Goal: Task Accomplishment & Management: Complete application form

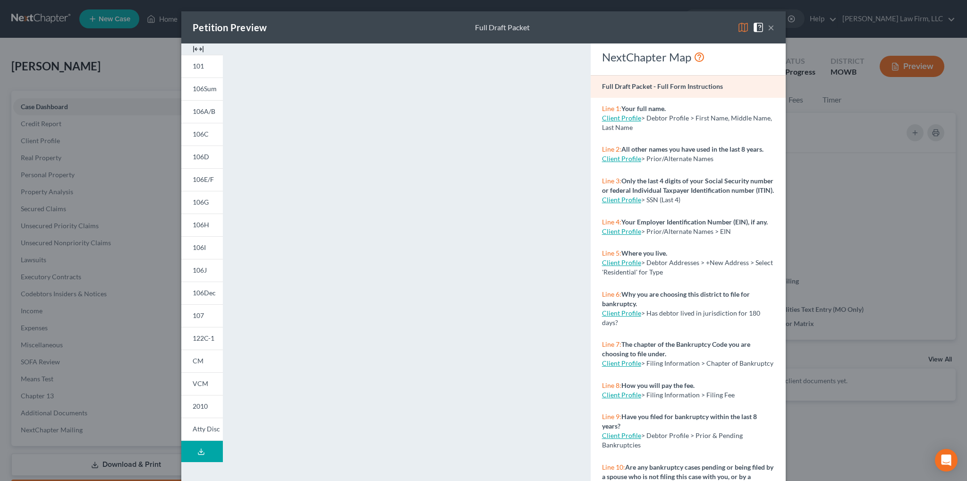
select select "4"
select select "6"
click at [768, 28] on button "×" at bounding box center [771, 27] width 7 height 11
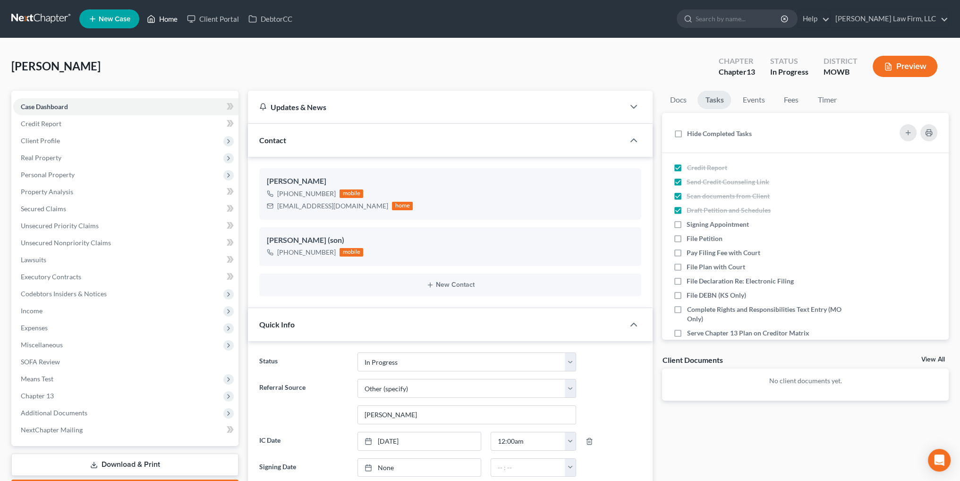
click at [164, 19] on link "Home" at bounding box center [162, 18] width 40 height 17
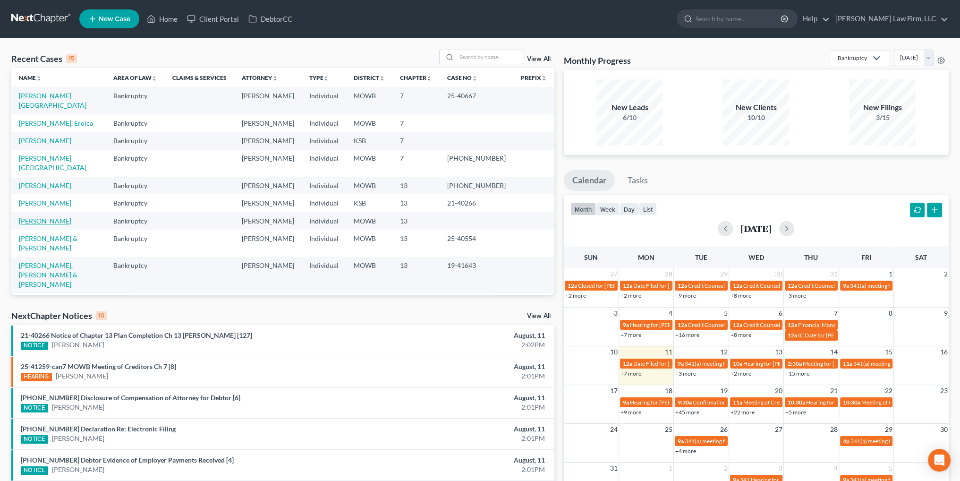
click at [54, 217] on link "[PERSON_NAME]" at bounding box center [45, 221] width 52 height 8
select select "6"
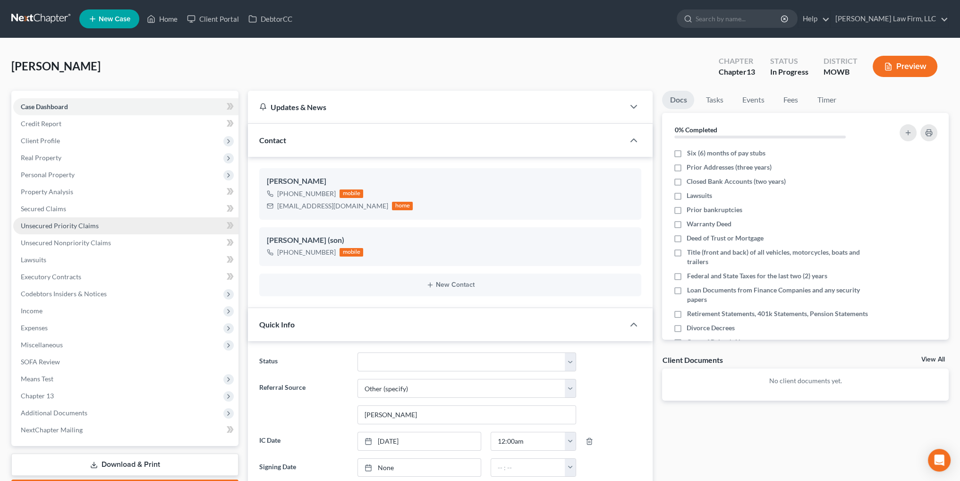
click at [66, 226] on span "Unsecured Priority Claims" at bounding box center [60, 225] width 78 height 8
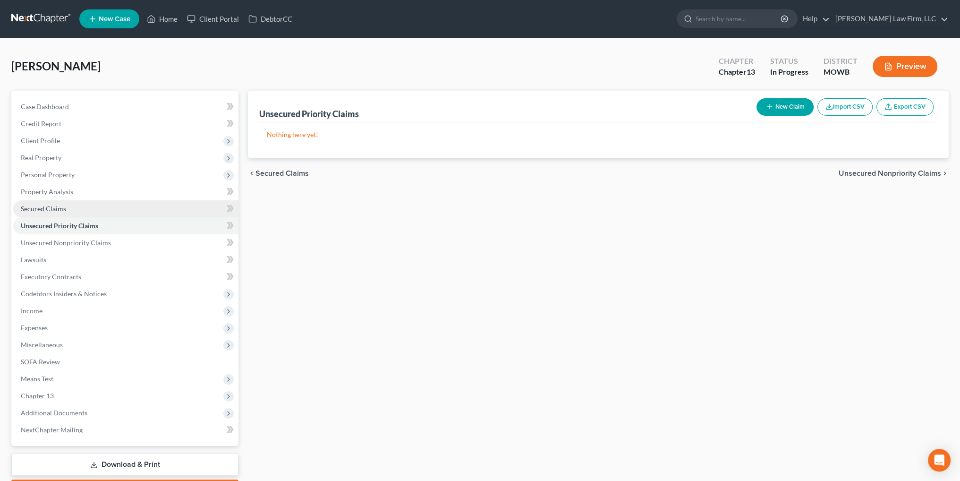
click at [48, 205] on span "Secured Claims" at bounding box center [43, 208] width 45 height 8
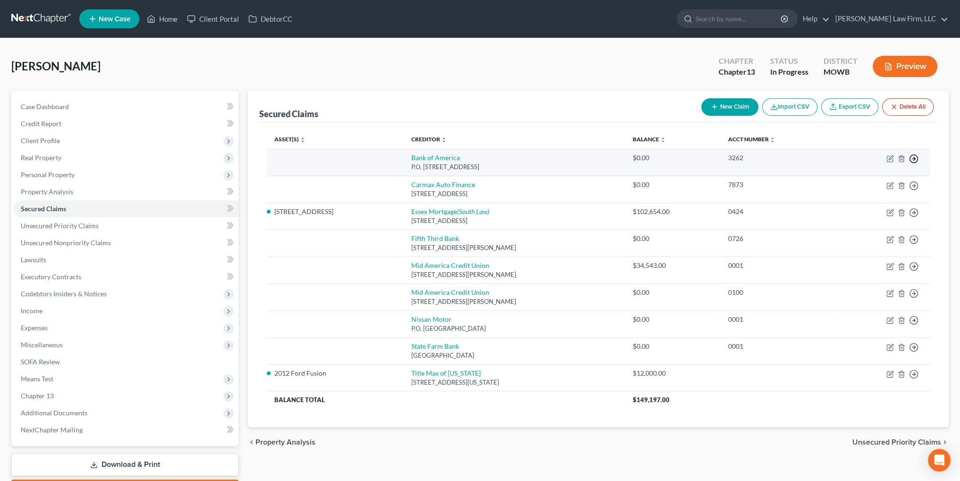
click at [913, 159] on icon "button" at bounding box center [913, 158] width 9 height 9
click at [856, 179] on link "Move to F" at bounding box center [870, 182] width 79 height 16
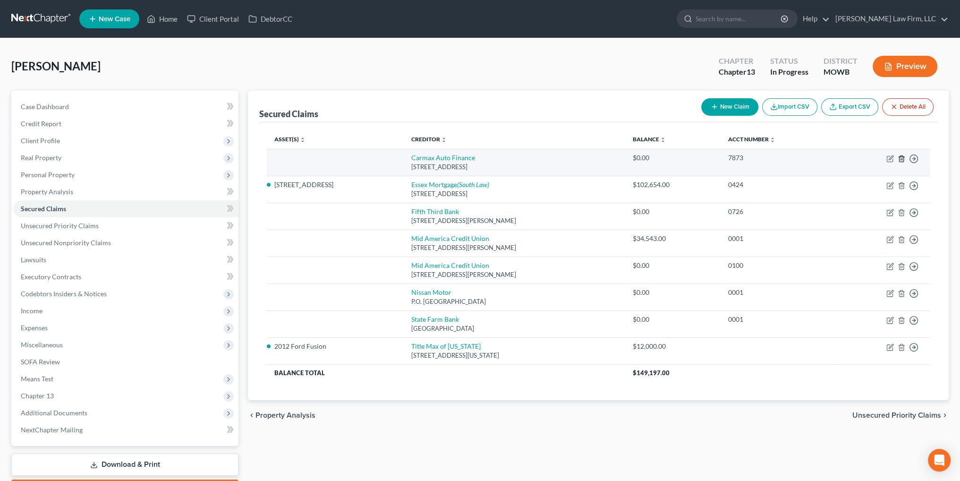
click at [903, 157] on polyline "button" at bounding box center [901, 157] width 6 height 0
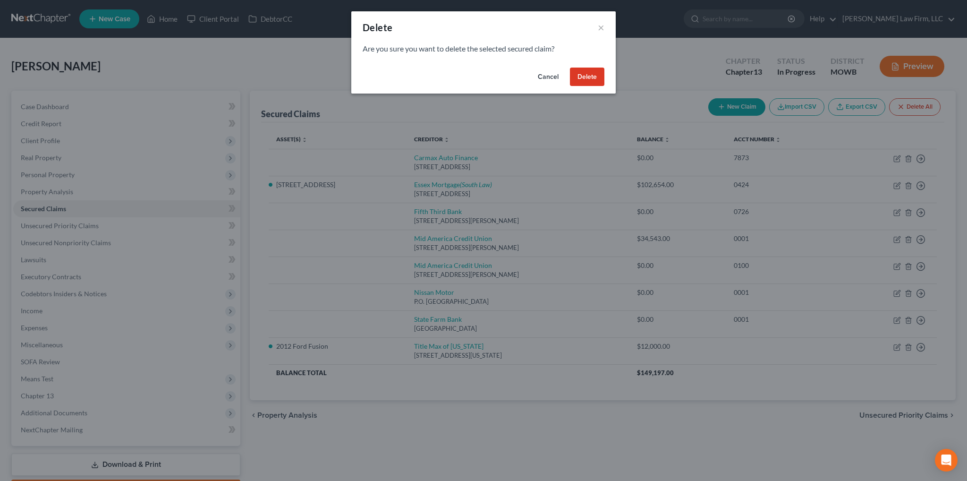
click at [593, 76] on button "Delete" at bounding box center [587, 76] width 34 height 19
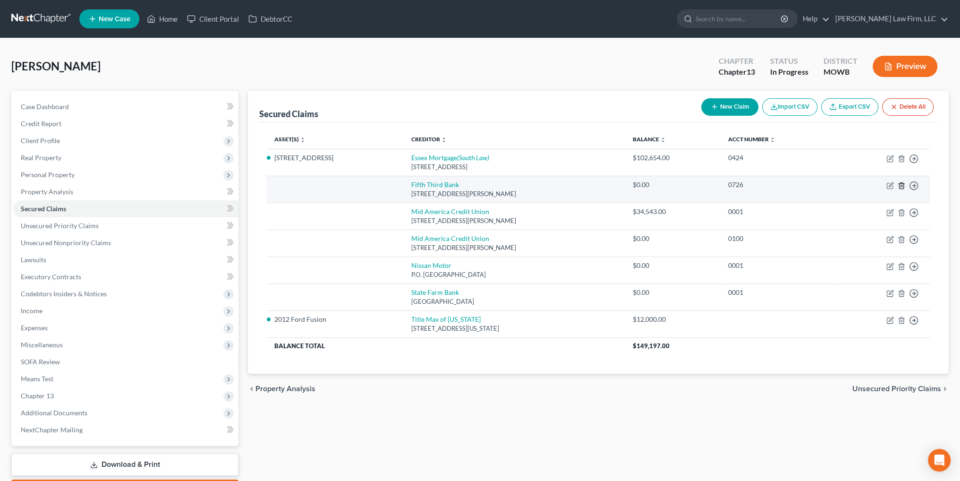
click at [901, 184] on polyline "button" at bounding box center [901, 184] width 6 height 0
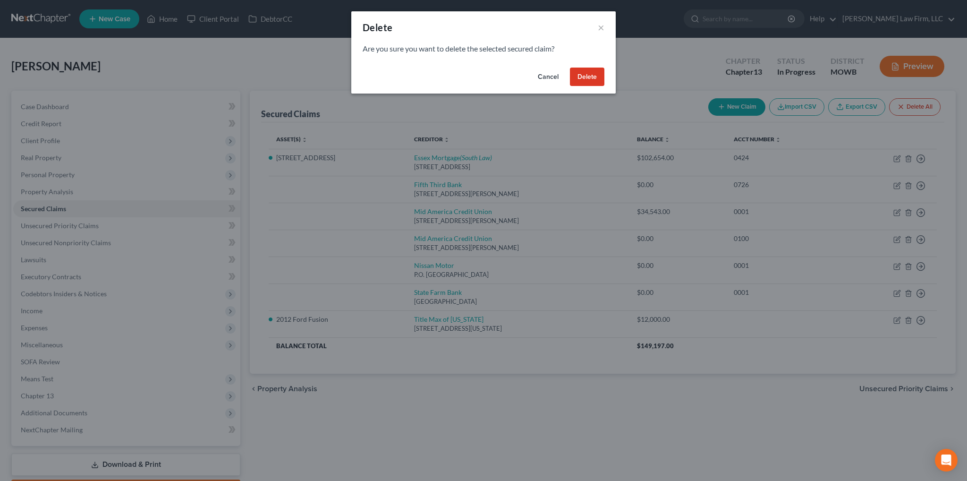
click at [572, 80] on button "Delete" at bounding box center [587, 76] width 34 height 19
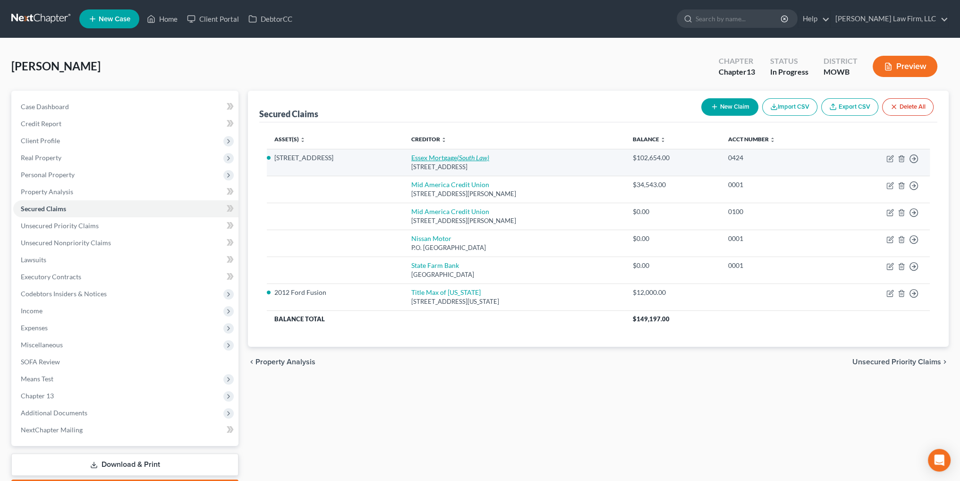
click at [428, 157] on link "Essex Mortgage (South Law)" at bounding box center [450, 157] width 78 height 8
select select "9"
select select "2"
select select "0"
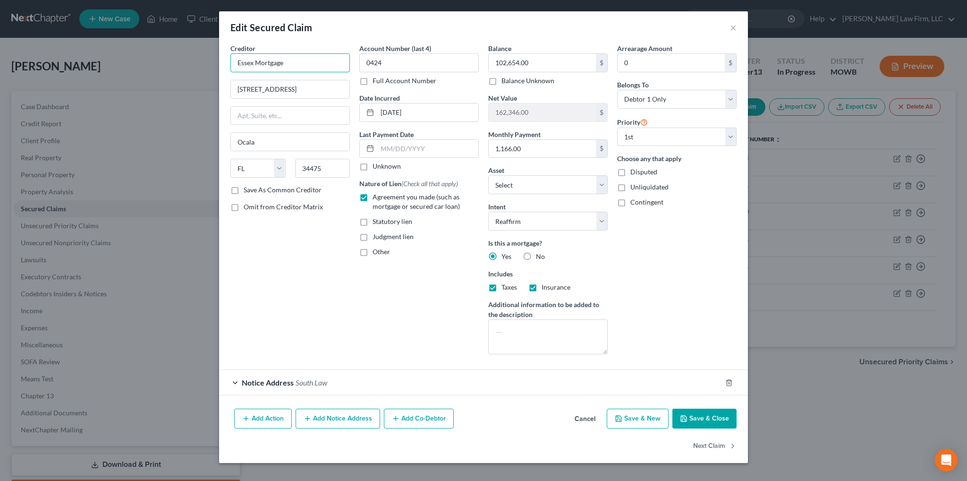
click at [236, 59] on input "Essex Mortgage" at bounding box center [289, 62] width 119 height 19
type input "Data Mortgage Inc., dba Essex Mortgage"
click at [340, 417] on button "Add Notice Address" at bounding box center [337, 418] width 84 height 20
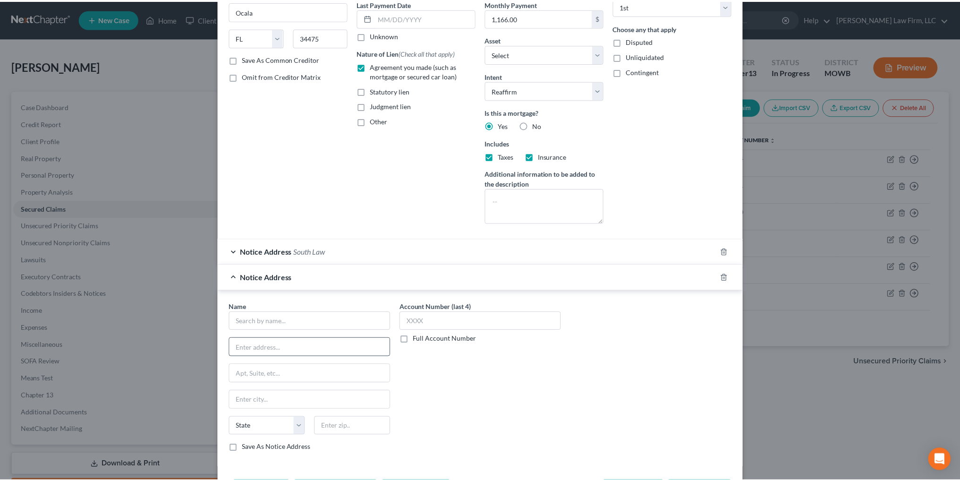
scroll to position [142, 0]
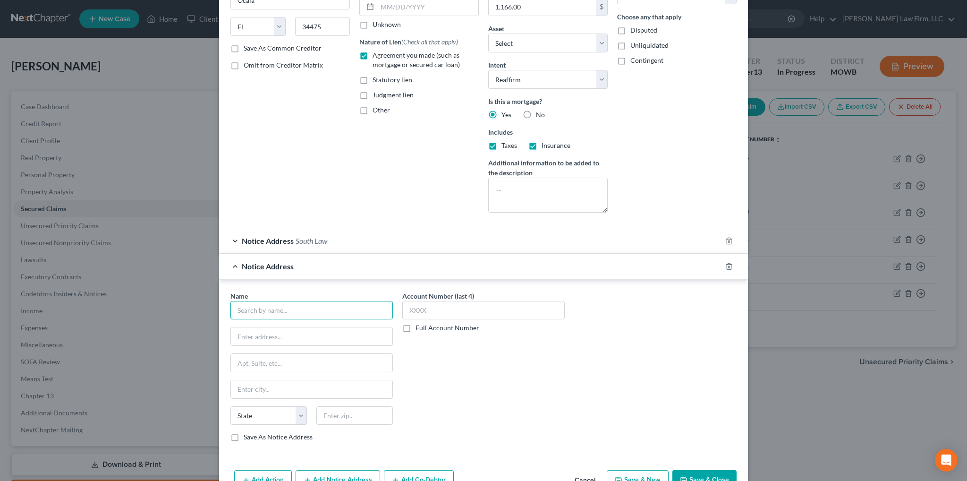
click at [259, 309] on input "text" at bounding box center [311, 310] width 162 height 19
type input "Secretary of Housing and Urban Development"
type input "[STREET_ADDRESS]"
type input "[US_STATE]"
select select "8"
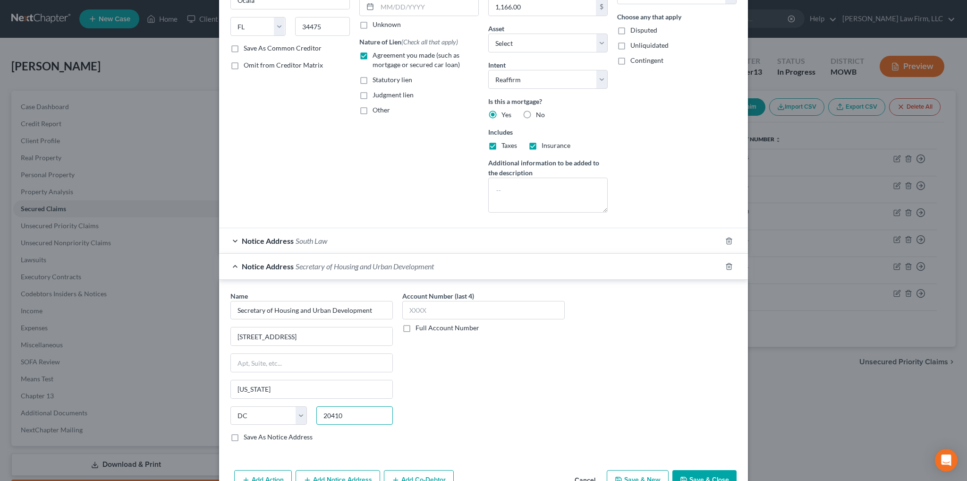
type input "20410"
click at [709, 472] on button "Save & Close" at bounding box center [704, 480] width 64 height 20
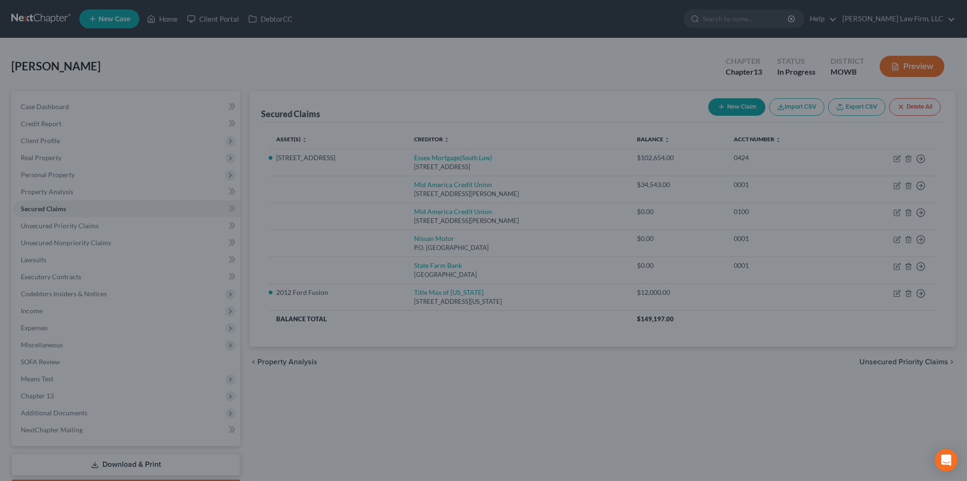
select select "3"
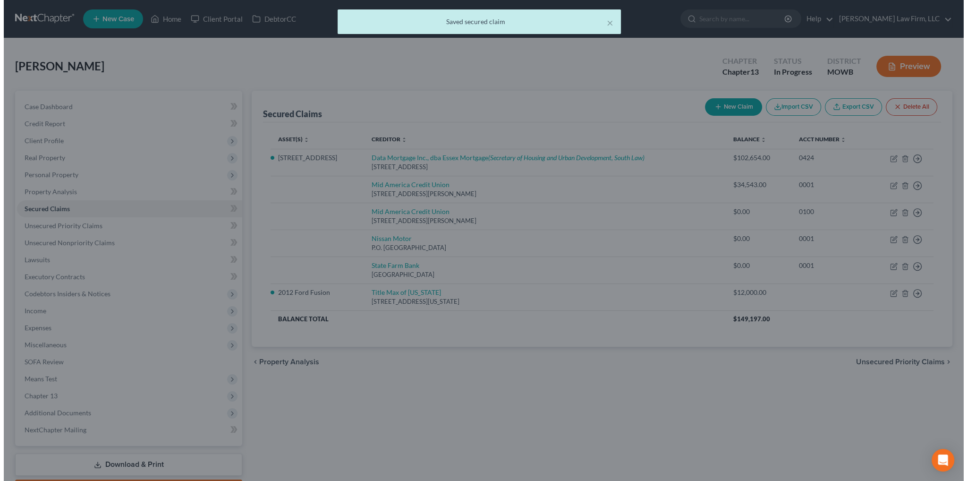
scroll to position [0, 0]
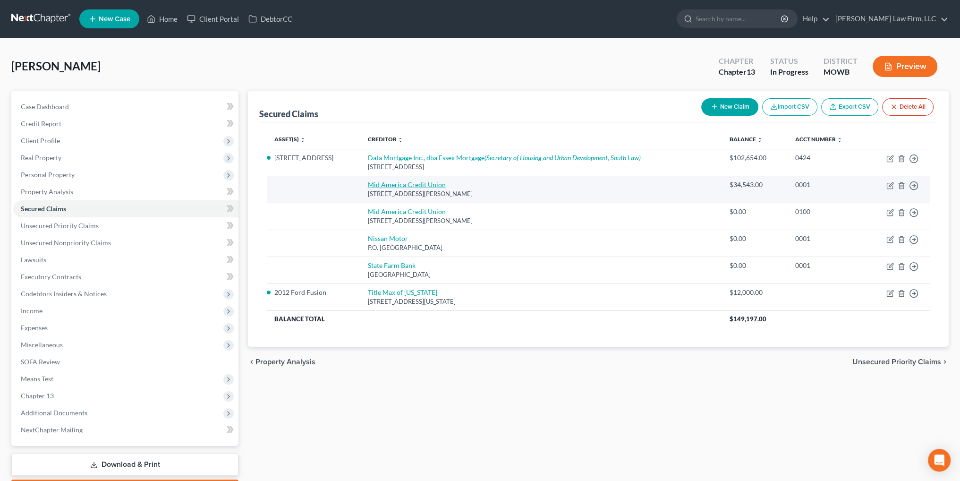
click at [398, 187] on link "Mid America Credit Union" at bounding box center [407, 184] width 78 height 8
select select "17"
select select "0"
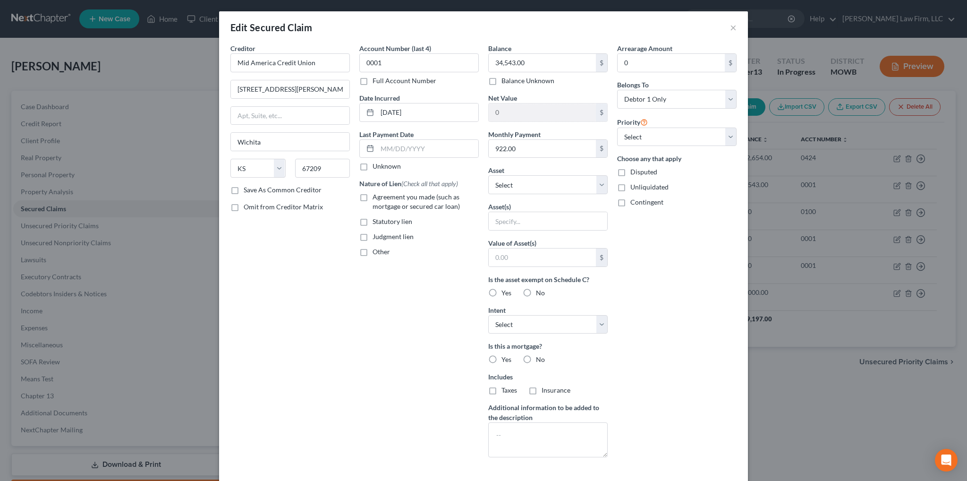
click at [372, 197] on label "Agreement you made (such as mortgage or secured car loan)" at bounding box center [425, 201] width 106 height 19
click at [376, 197] on input "Agreement you made (such as mortgage or secured car loan)" at bounding box center [379, 195] width 6 height 6
checkbox input "true"
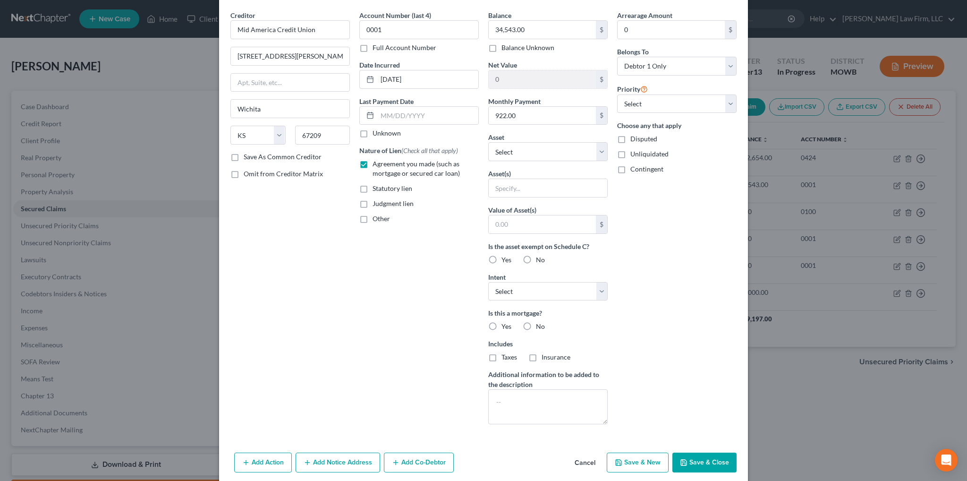
scroll to position [69, 0]
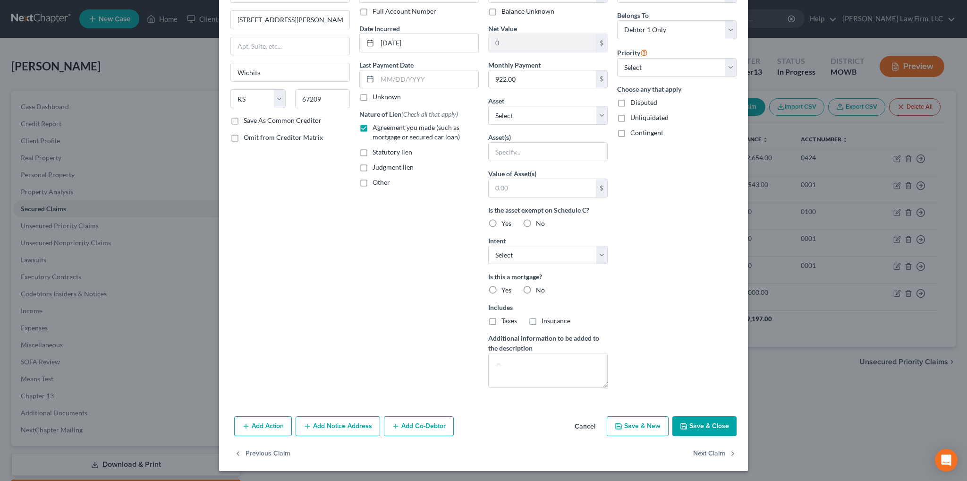
click at [709, 426] on button "Save & Close" at bounding box center [704, 426] width 64 height 20
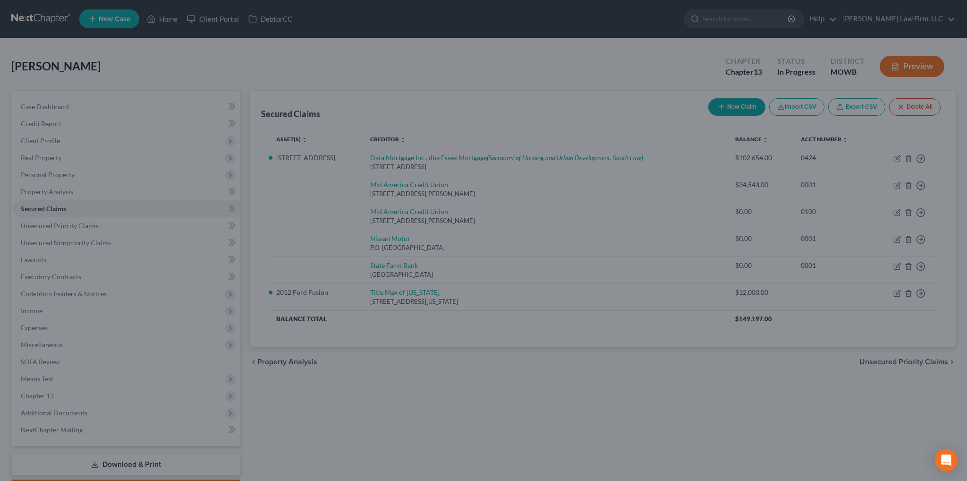
scroll to position [0, 0]
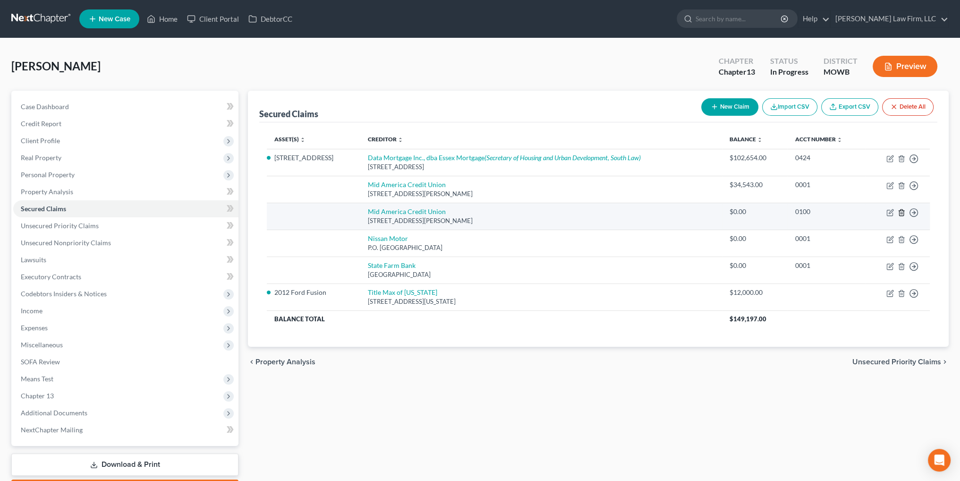
click at [899, 210] on icon "button" at bounding box center [901, 212] width 4 height 6
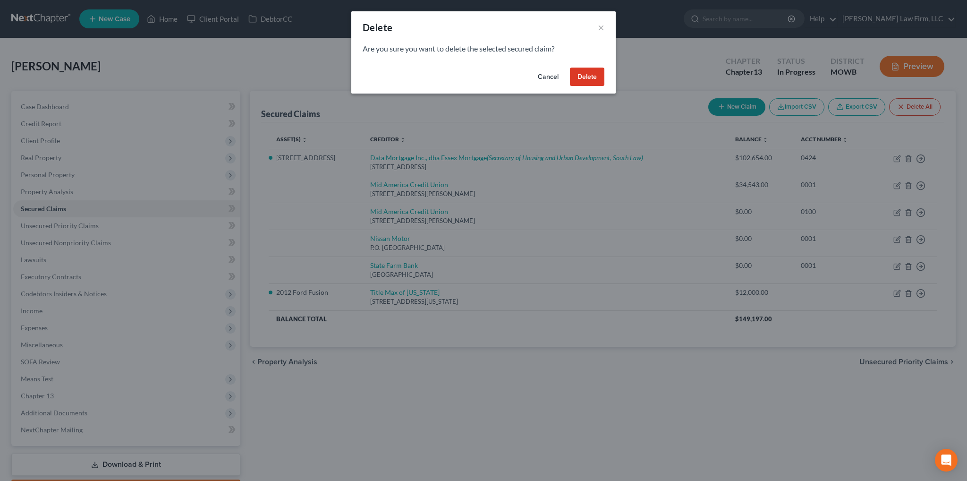
click at [584, 78] on button "Delete" at bounding box center [587, 76] width 34 height 19
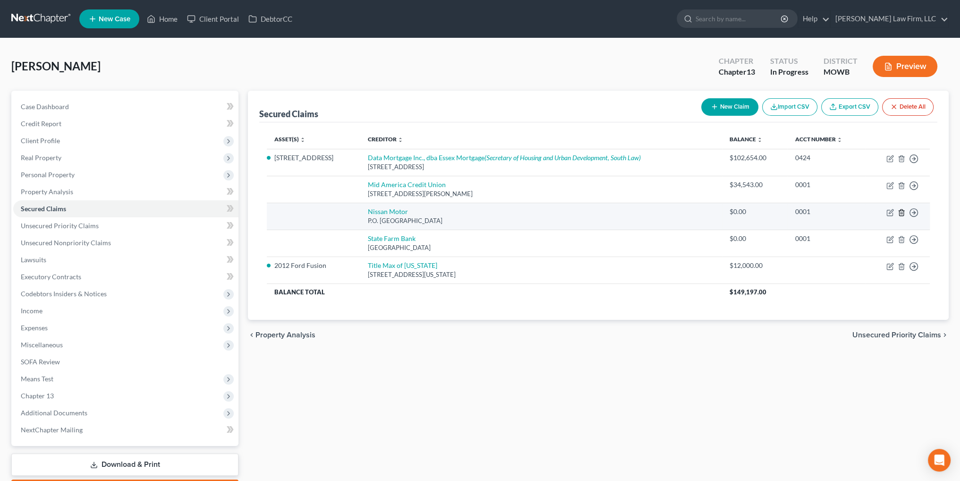
click at [902, 212] on line "button" at bounding box center [902, 213] width 0 height 2
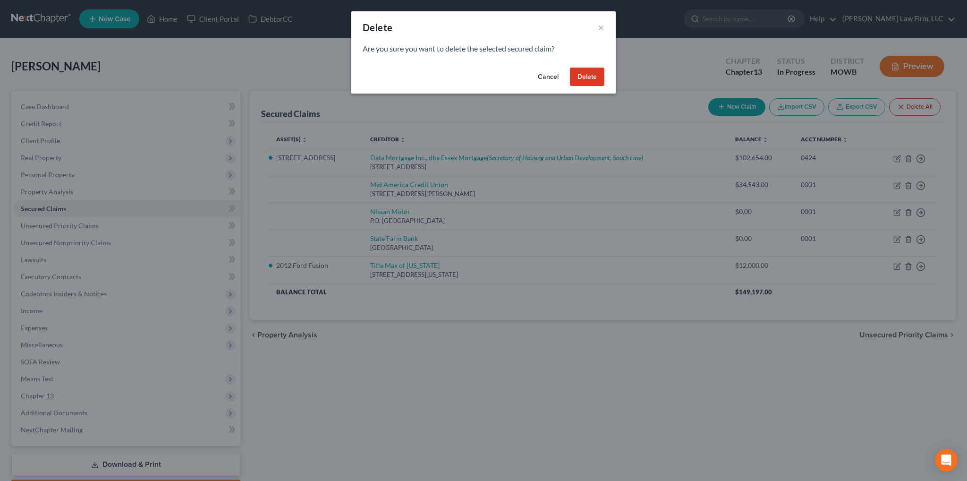
click at [596, 79] on button "Delete" at bounding box center [587, 76] width 34 height 19
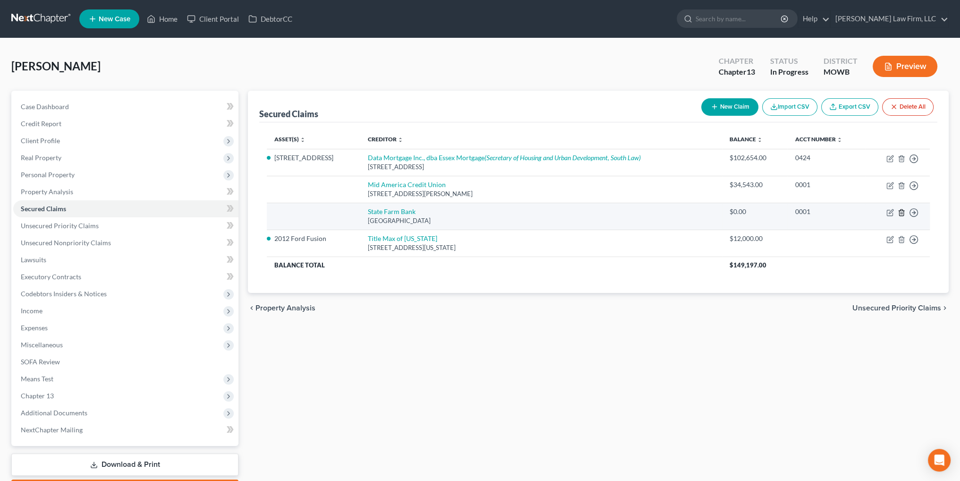
click at [897, 209] on icon "button" at bounding box center [901, 213] width 8 height 8
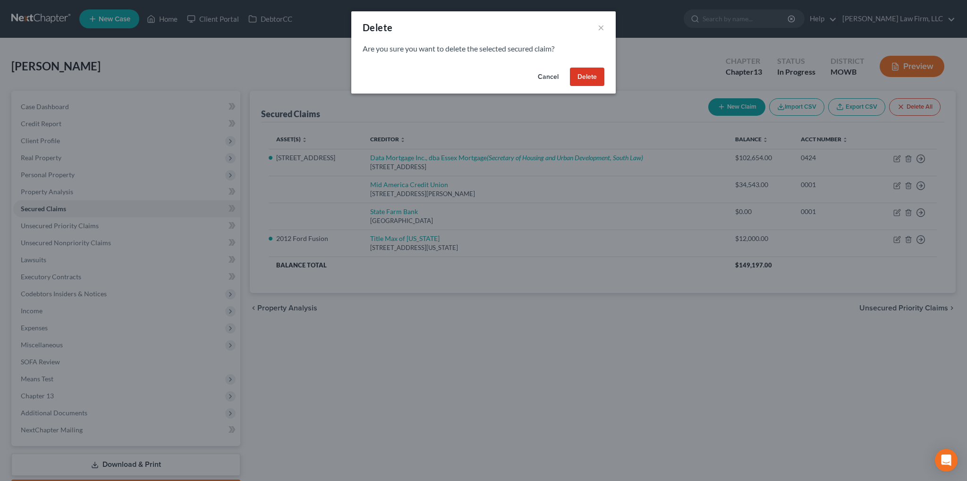
click at [585, 75] on button "Delete" at bounding box center [587, 76] width 34 height 19
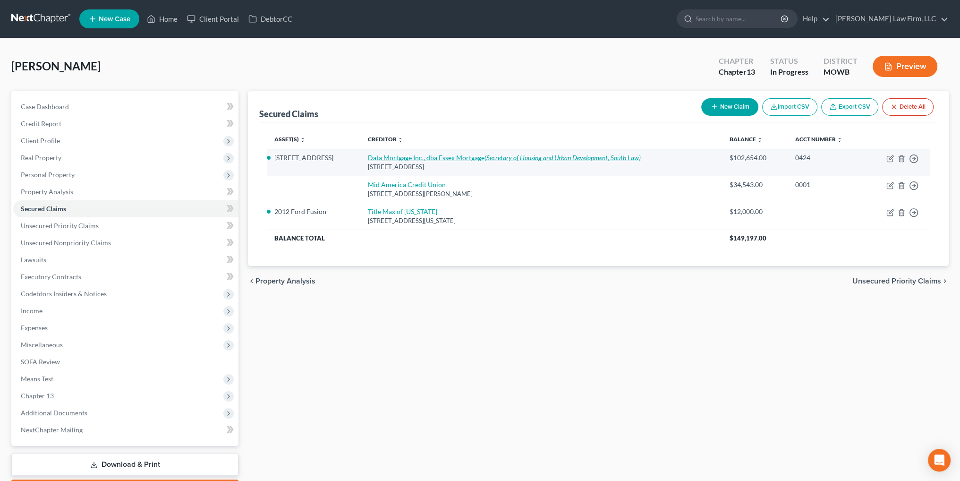
click at [429, 158] on link "Data Mortgage Inc., dba Essex Mortgage (Secretary of Housing and Urban Developm…" at bounding box center [504, 157] width 273 height 8
select select "9"
select select "2"
select select "0"
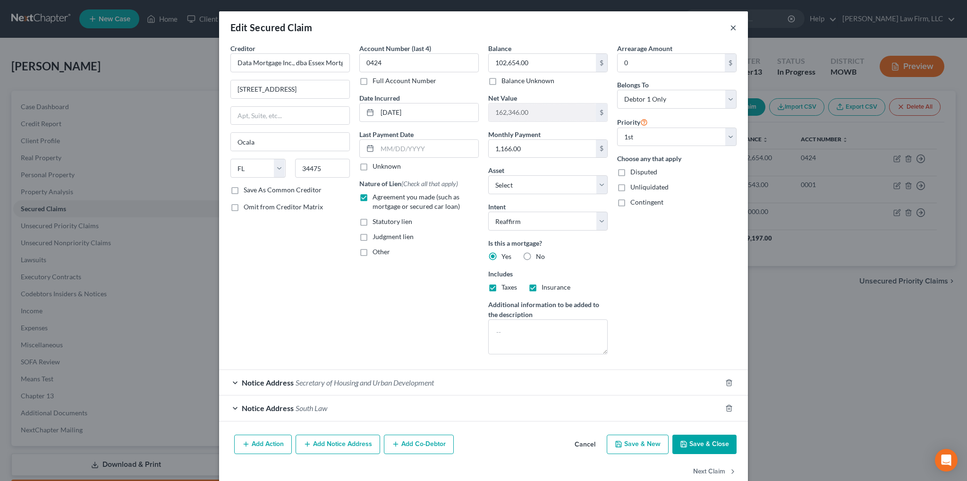
click at [733, 27] on button "×" at bounding box center [733, 27] width 7 height 11
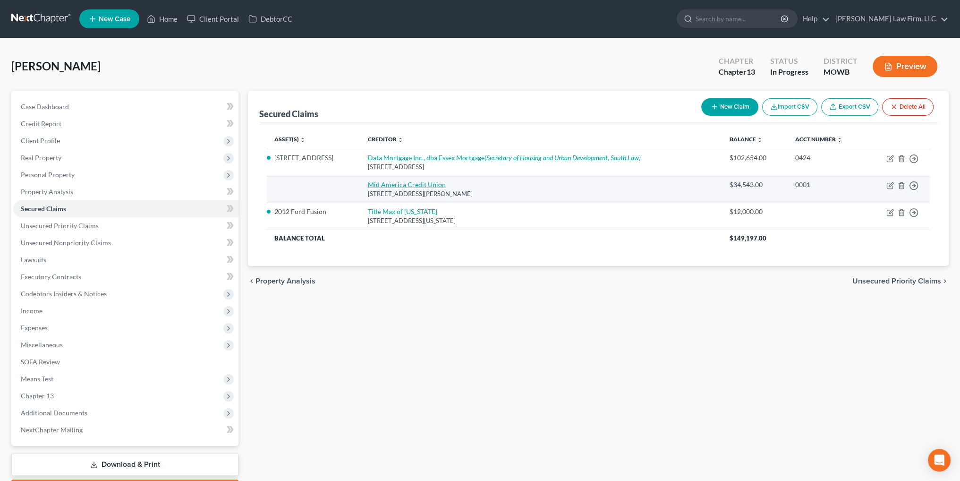
click at [422, 182] on link "Mid America Credit Union" at bounding box center [407, 184] width 78 height 8
select select "17"
select select "0"
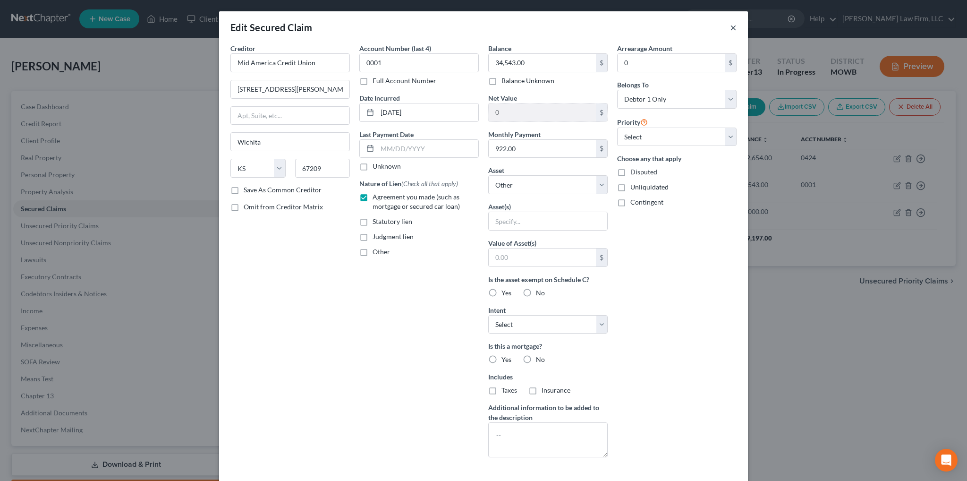
click at [731, 26] on button "×" at bounding box center [733, 27] width 7 height 11
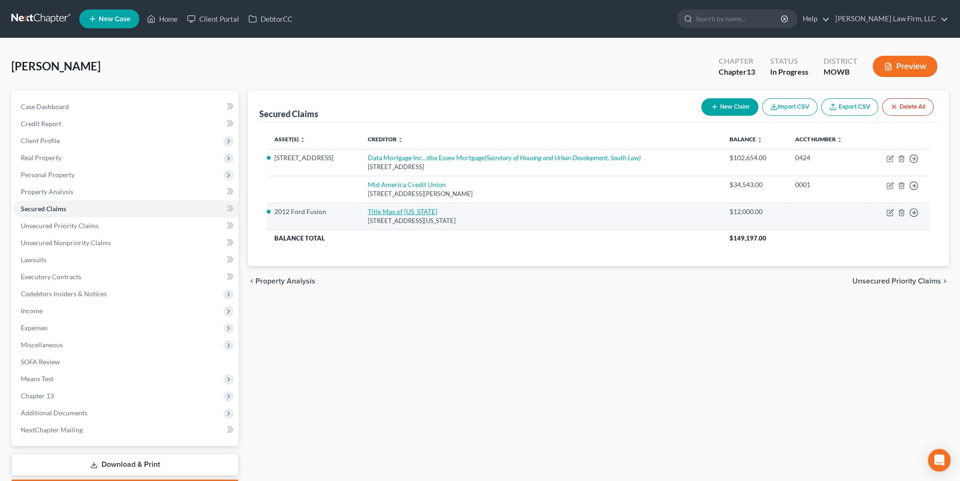
click at [399, 210] on link "Title Max of [US_STATE]" at bounding box center [402, 211] width 69 height 8
select select "26"
select select "2"
select select "0"
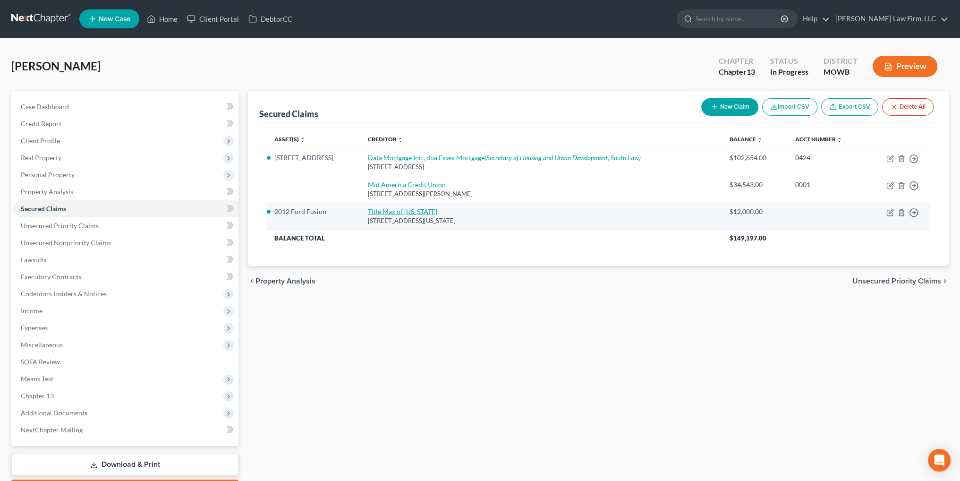
select select "0"
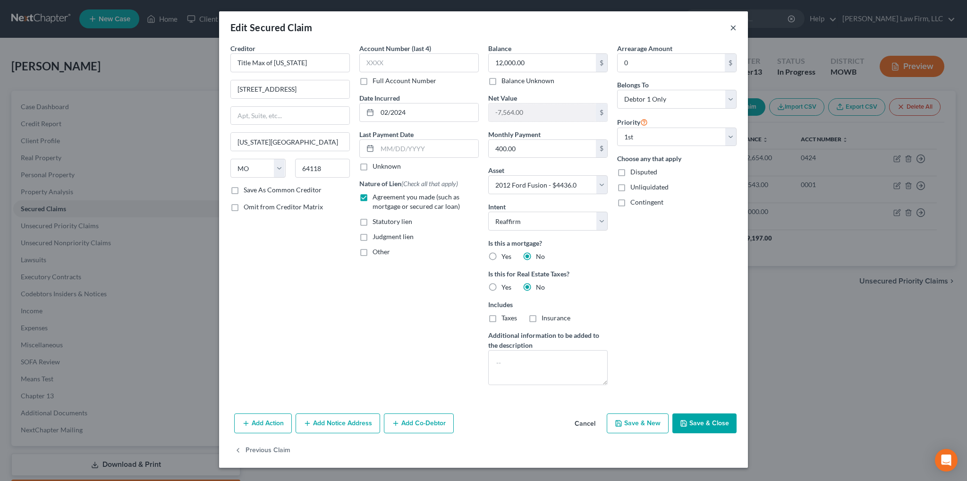
click at [736, 29] on button "×" at bounding box center [733, 27] width 7 height 11
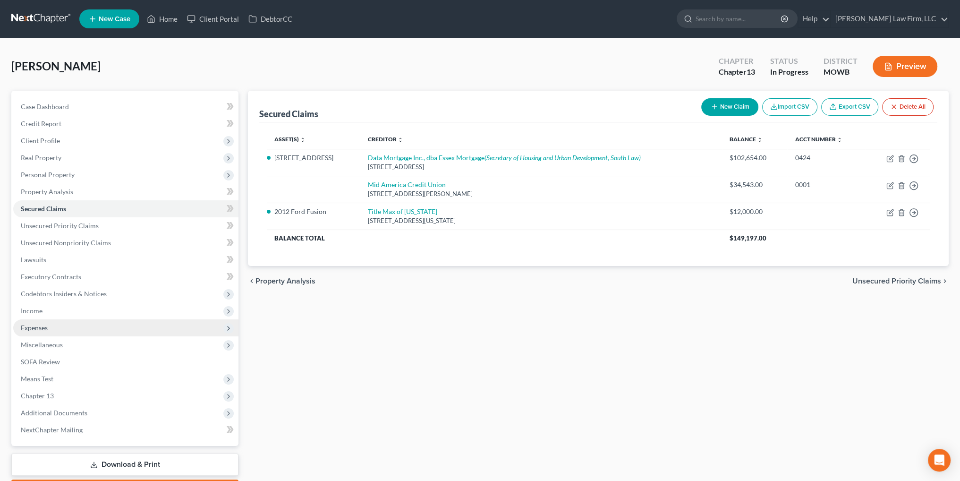
click at [36, 327] on span "Expenses" at bounding box center [34, 327] width 27 height 8
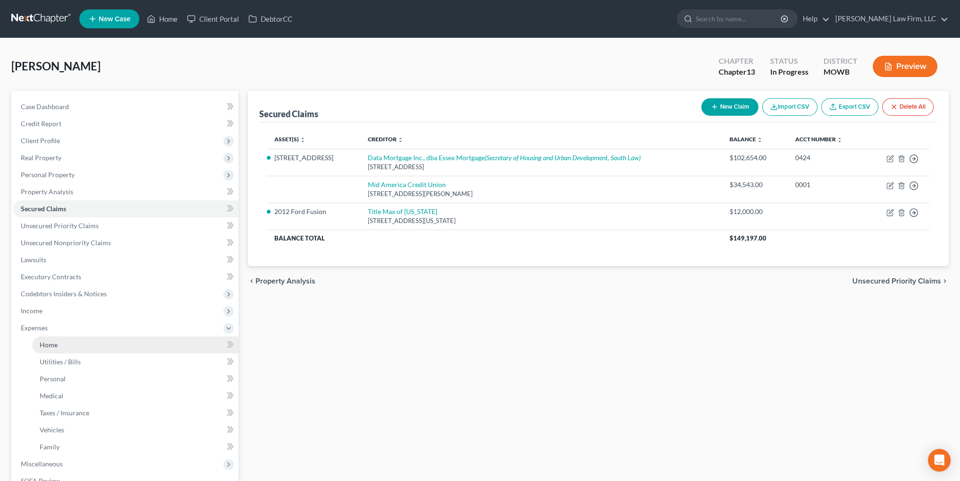
click at [43, 341] on span "Home" at bounding box center [49, 344] width 18 height 8
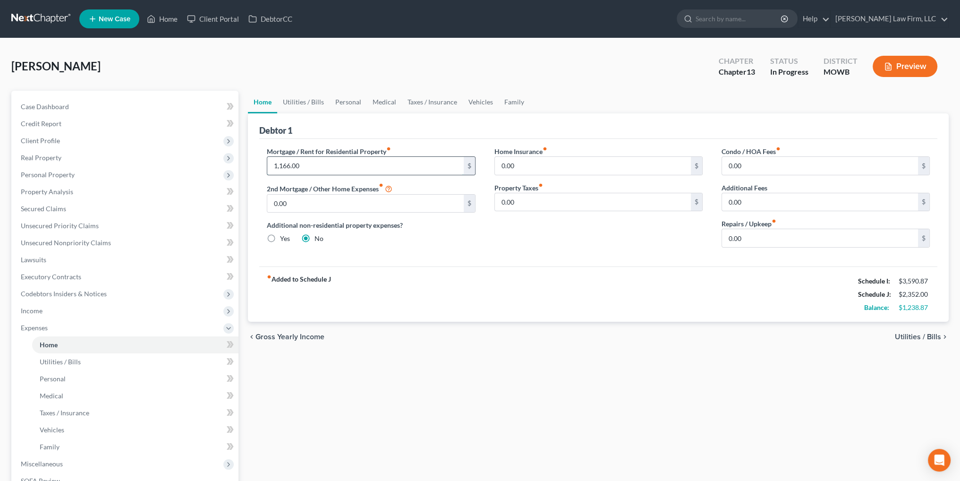
click at [330, 166] on input "1,166.00" at bounding box center [365, 166] width 196 height 18
type input "0.00"
click at [757, 235] on input "0.00" at bounding box center [820, 238] width 196 height 18
click at [586, 169] on input "0.00" at bounding box center [593, 166] width 196 height 18
type input "125.00"
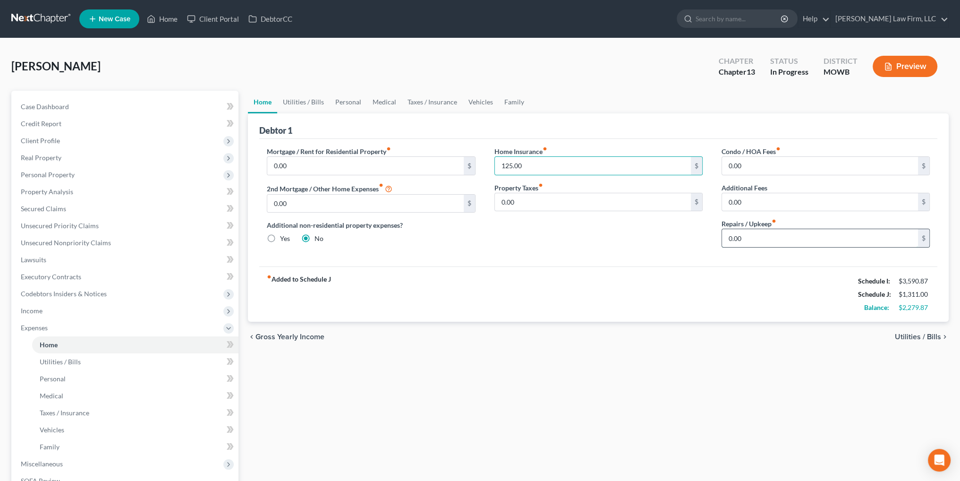
click at [758, 235] on input "0.00" at bounding box center [820, 238] width 196 height 18
type input "100.00"
click at [295, 100] on link "Utilities / Bills" at bounding box center [303, 102] width 52 height 23
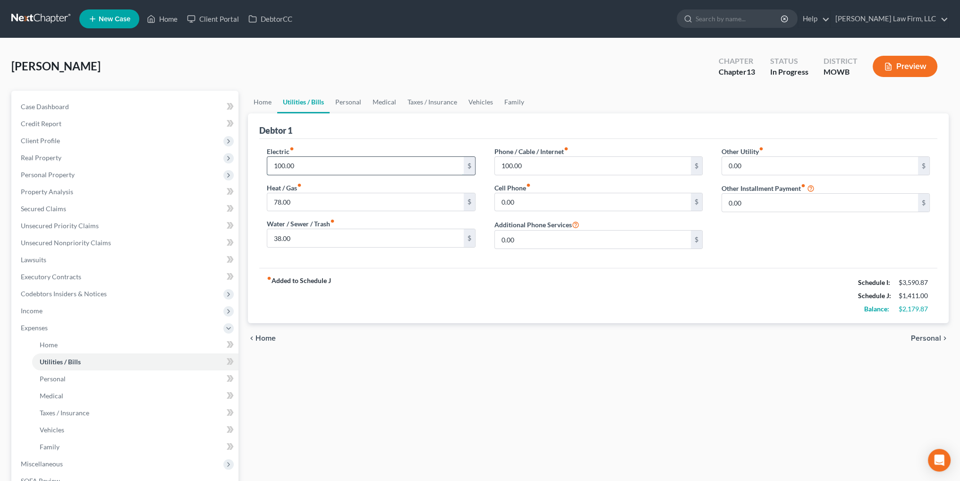
click at [309, 162] on input "100.00" at bounding box center [365, 166] width 196 height 18
type input "150.00"
click at [298, 195] on input "78.00" at bounding box center [365, 202] width 196 height 18
type input "100.00"
click at [297, 240] on input "38.00" at bounding box center [365, 238] width 196 height 18
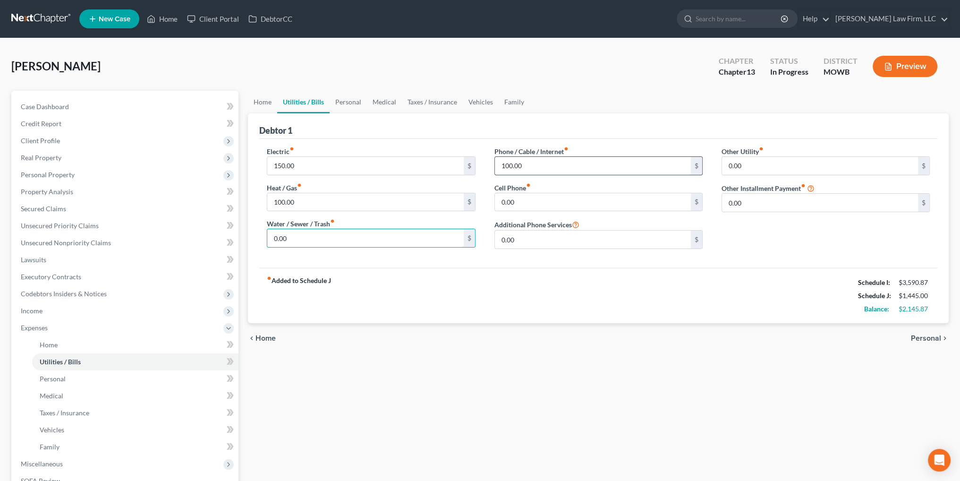
type input "0.00"
click at [551, 163] on input "100.00" at bounding box center [593, 166] width 196 height 18
type input "140.00"
click at [343, 99] on link "Personal" at bounding box center [347, 102] width 37 height 23
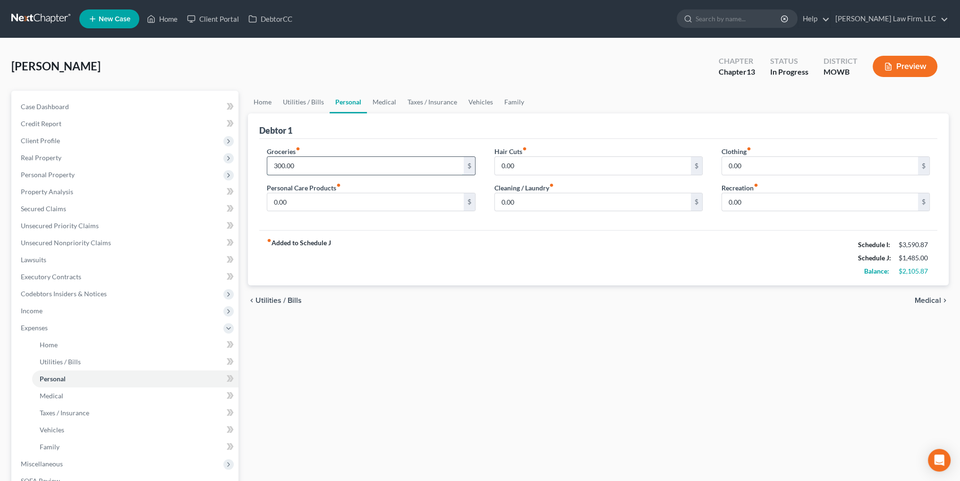
click at [302, 165] on input "300.00" at bounding box center [365, 166] width 196 height 18
type input "400.00"
click at [525, 197] on input "0.00" at bounding box center [593, 202] width 196 height 18
type input "100.00"
click at [377, 99] on link "Medical" at bounding box center [384, 102] width 35 height 23
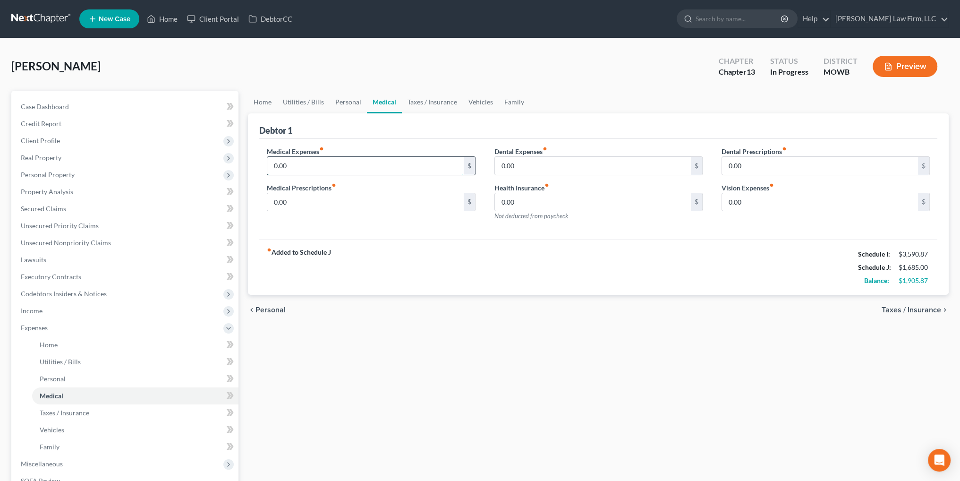
click at [326, 161] on input "0.00" at bounding box center [365, 166] width 196 height 18
type input "75.00"
click at [538, 169] on input "0.00" at bounding box center [593, 166] width 196 height 18
type input "25.00"
click at [428, 98] on link "Taxes / Insurance" at bounding box center [432, 102] width 61 height 23
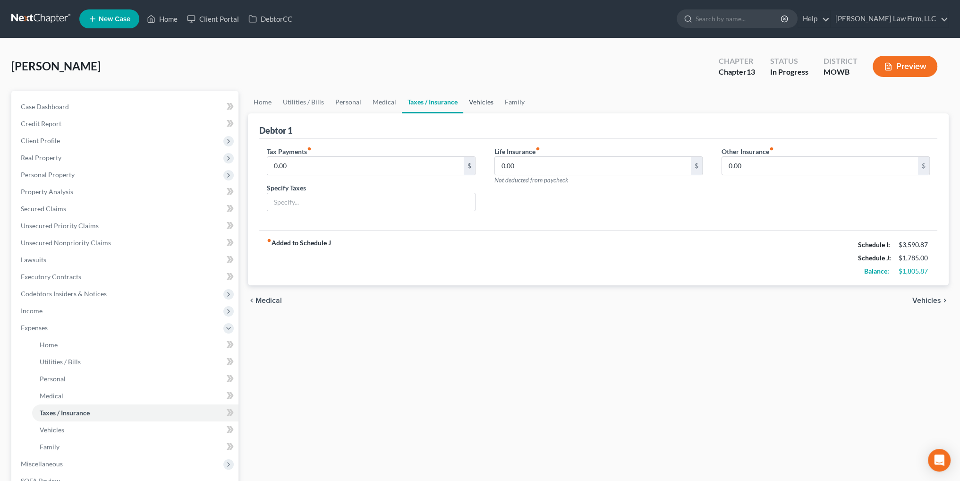
click at [474, 98] on link "Vehicles" at bounding box center [481, 102] width 36 height 23
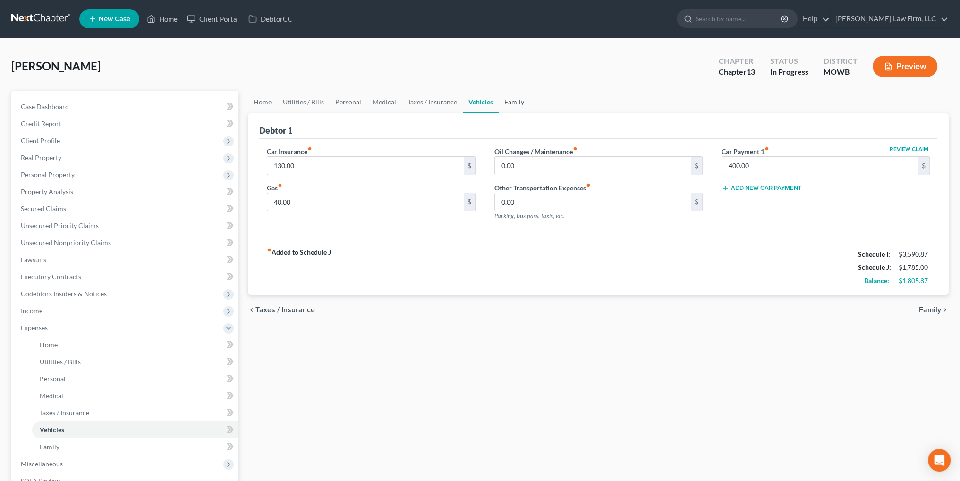
click at [512, 101] on link "Family" at bounding box center [513, 102] width 31 height 23
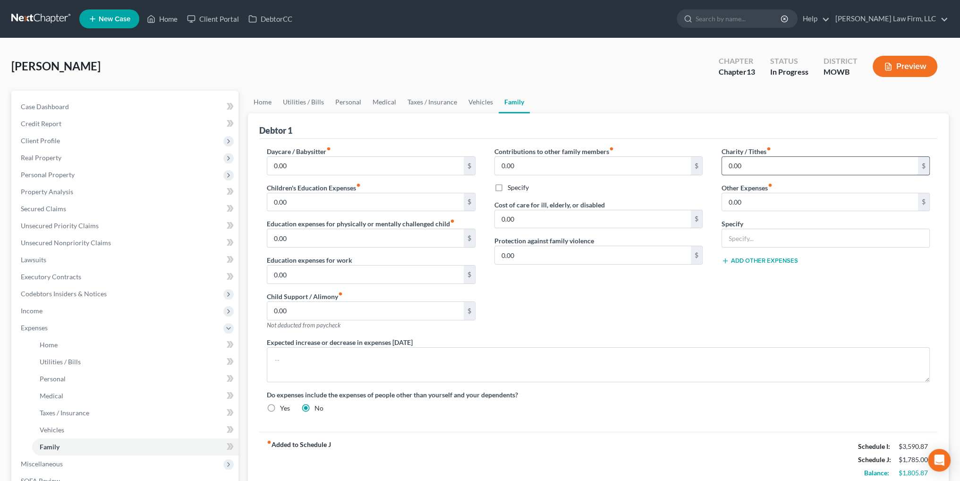
click at [753, 161] on input "0.00" at bounding box center [820, 166] width 196 height 18
type input "75.00"
click at [341, 101] on link "Personal" at bounding box center [347, 102] width 37 height 23
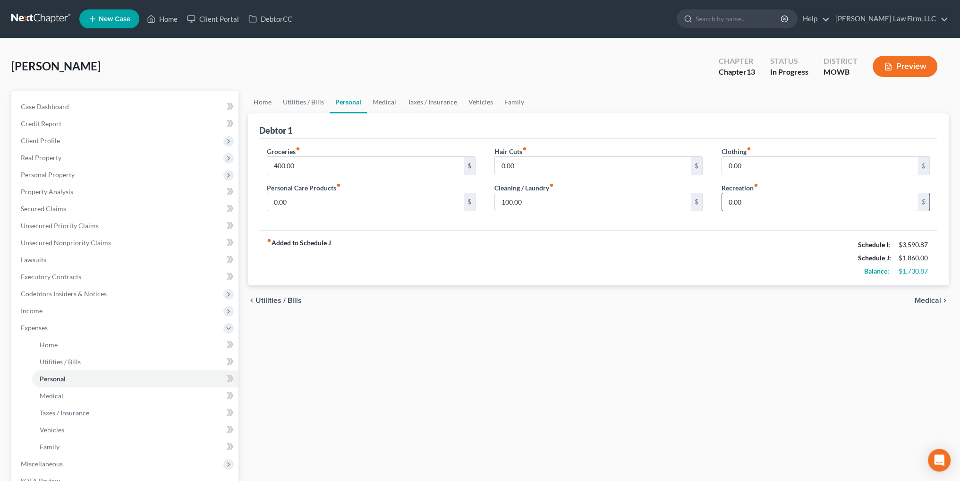
click at [749, 199] on input "0.00" at bounding box center [820, 202] width 196 height 18
type input "150.00"
click at [901, 65] on button "Preview" at bounding box center [904, 66] width 65 height 21
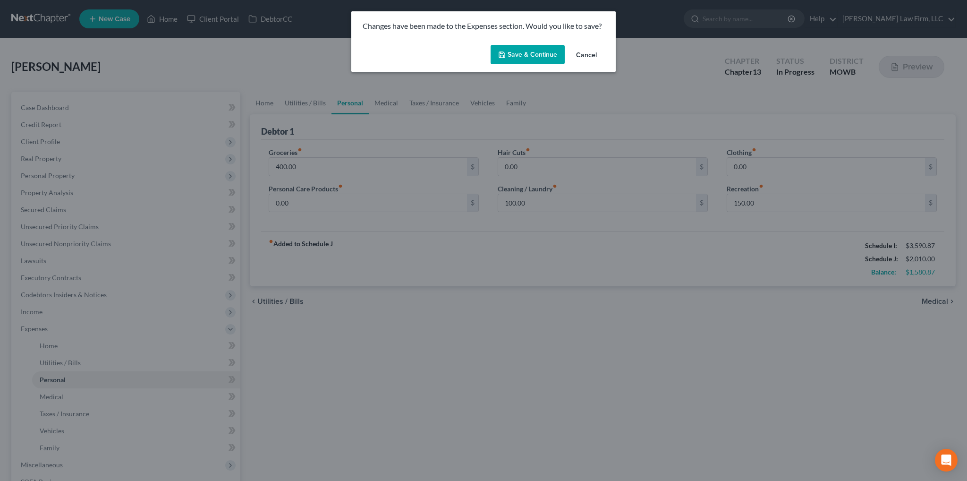
click at [588, 53] on button "Cancel" at bounding box center [586, 55] width 36 height 19
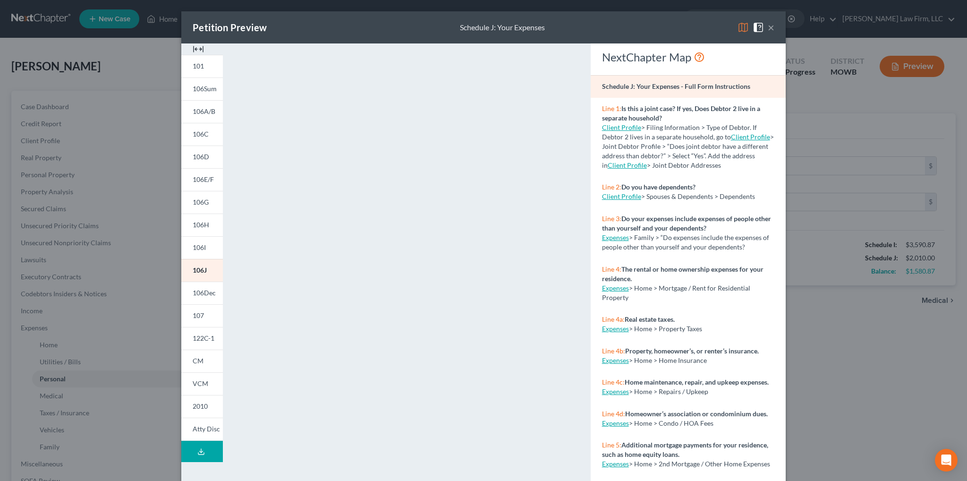
click at [763, 25] on span at bounding box center [759, 27] width 15 height 8
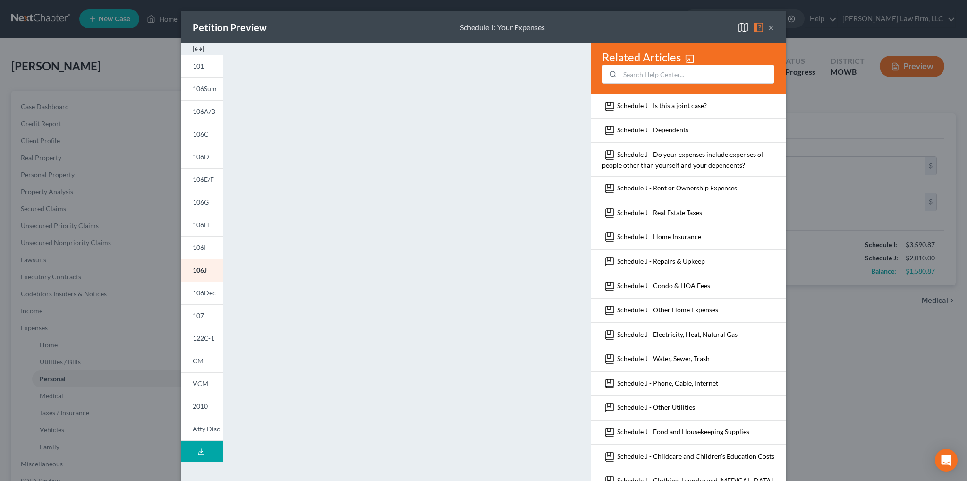
click at [769, 27] on button "×" at bounding box center [771, 27] width 7 height 11
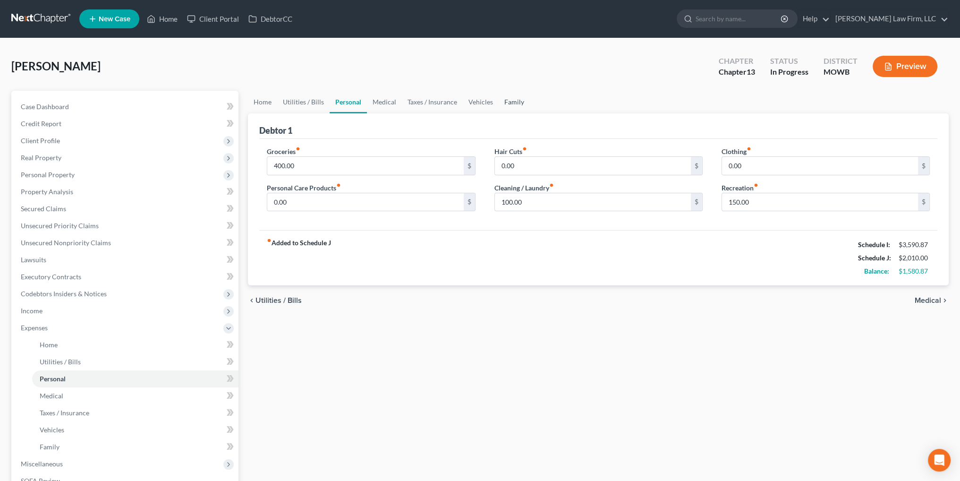
click at [507, 100] on link "Family" at bounding box center [513, 102] width 31 height 23
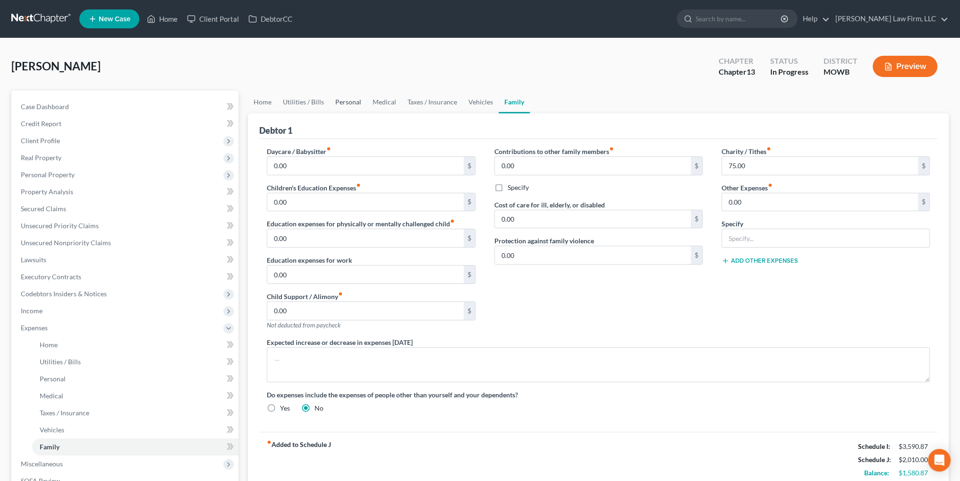
click at [351, 101] on link "Personal" at bounding box center [347, 102] width 37 height 23
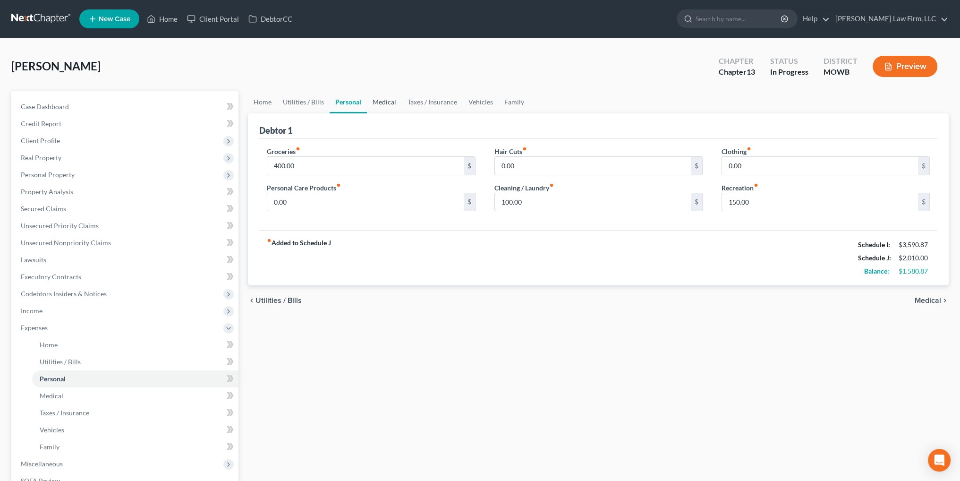
click at [378, 100] on link "Medical" at bounding box center [384, 102] width 35 height 23
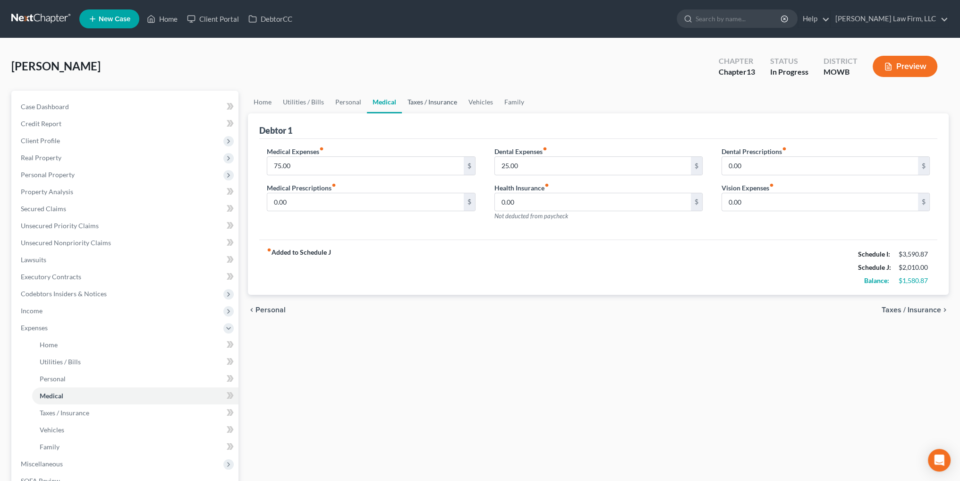
click at [430, 98] on link "Taxes / Insurance" at bounding box center [432, 102] width 61 height 23
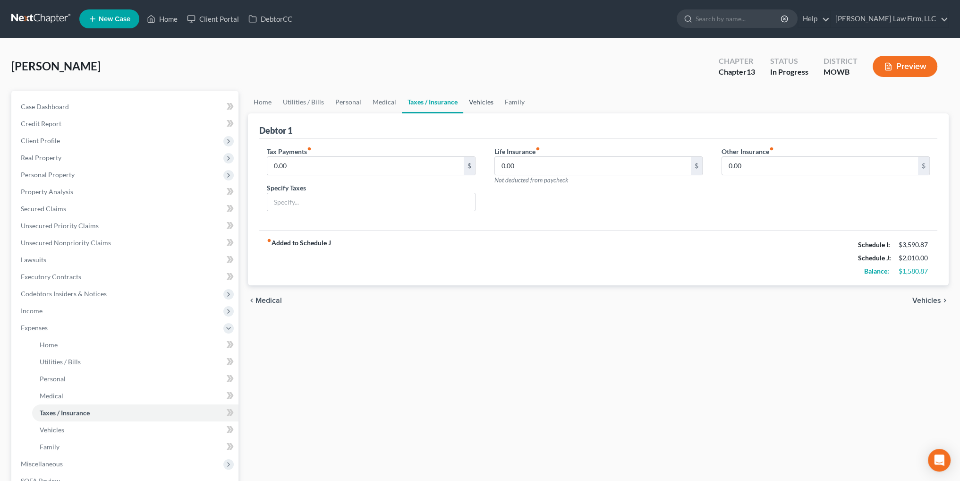
click at [479, 104] on link "Vehicles" at bounding box center [481, 102] width 36 height 23
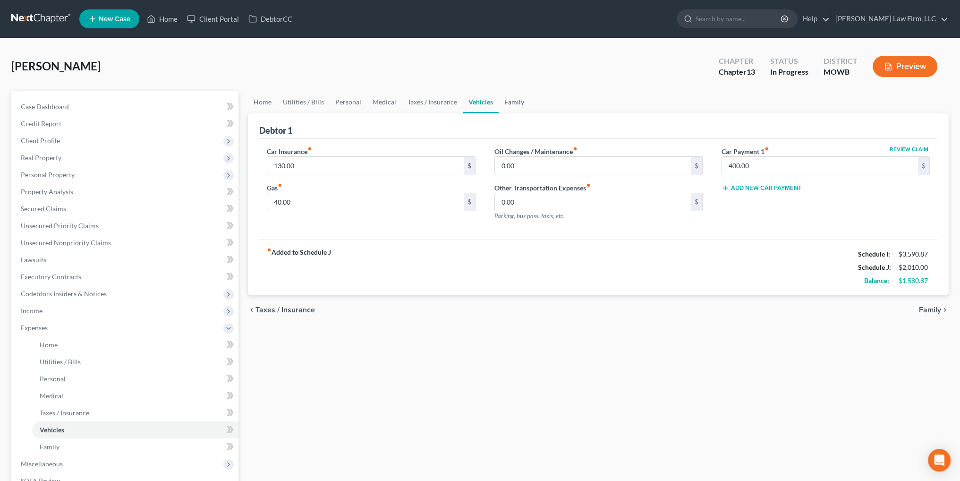
click at [510, 103] on link "Family" at bounding box center [513, 102] width 31 height 23
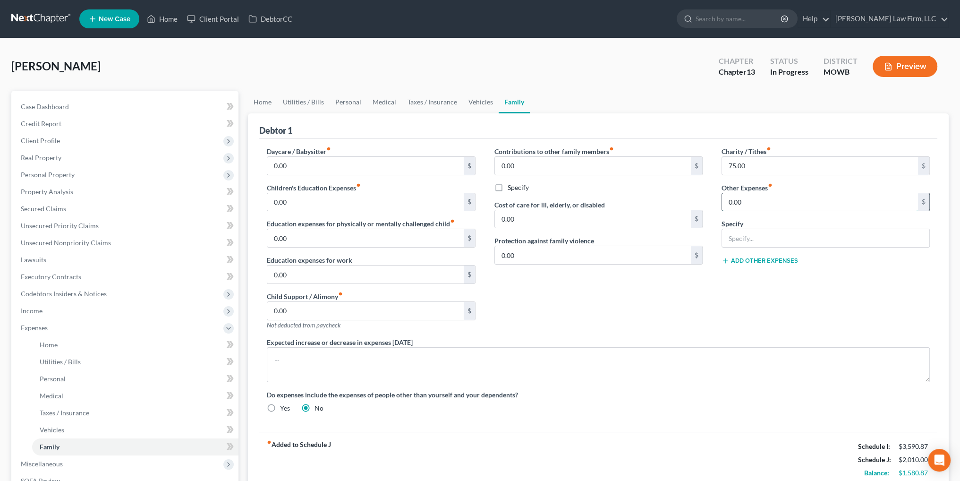
click at [747, 203] on input "0.00" at bounding box center [820, 202] width 196 height 18
type input "200.00"
click at [748, 240] on input "text" at bounding box center [825, 238] width 207 height 18
click at [860, 241] on input "Pet expenses (2 dogs) & veterinarian visits" at bounding box center [825, 238] width 207 height 18
type input "Pet expenses (2 dogs) & veterinarian visits"
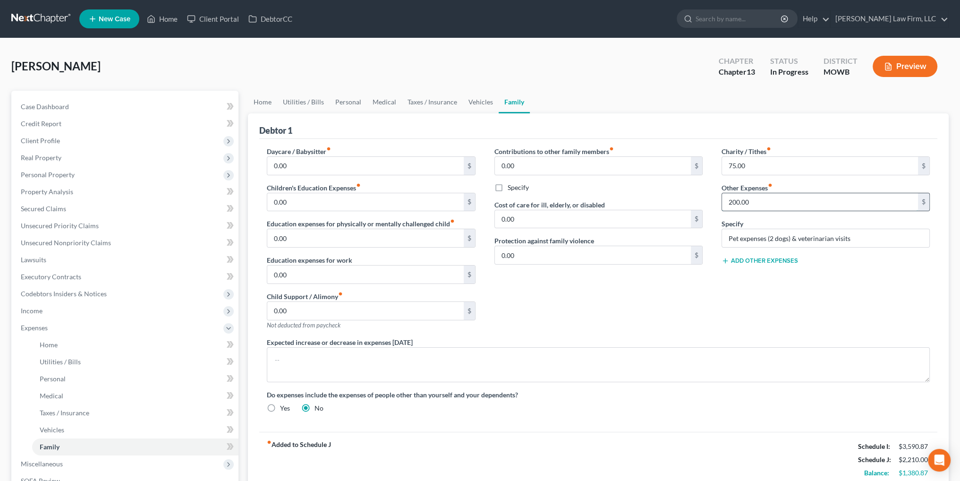
click at [763, 201] on input "200.00" at bounding box center [820, 202] width 196 height 18
type input "150.00"
drag, startPoint x: 792, startPoint y: 236, endPoint x: 723, endPoint y: 236, distance: 68.4
click at [723, 236] on input "Pet expenses (2 dogs) & veterinarian visits" at bounding box center [825, 238] width 207 height 18
click at [825, 239] on input "Food & veterinarian visits" at bounding box center [825, 238] width 207 height 18
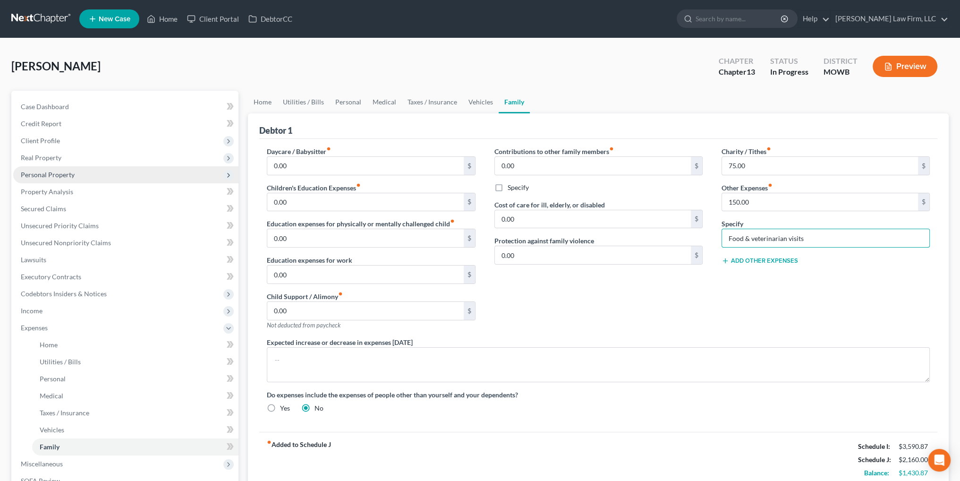
type input "Food & veterinarian visits"
click at [60, 173] on span "Personal Property" at bounding box center [48, 174] width 54 height 8
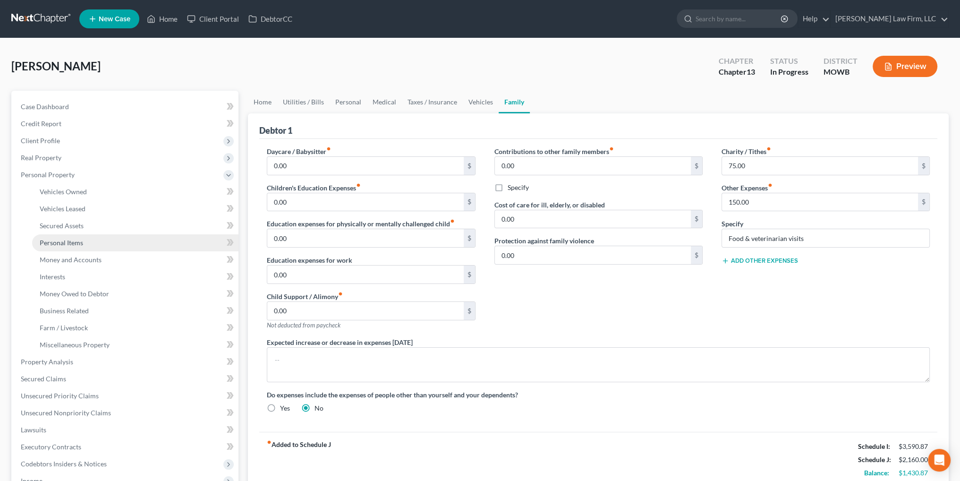
click at [66, 245] on span "Personal Items" at bounding box center [61, 242] width 43 height 8
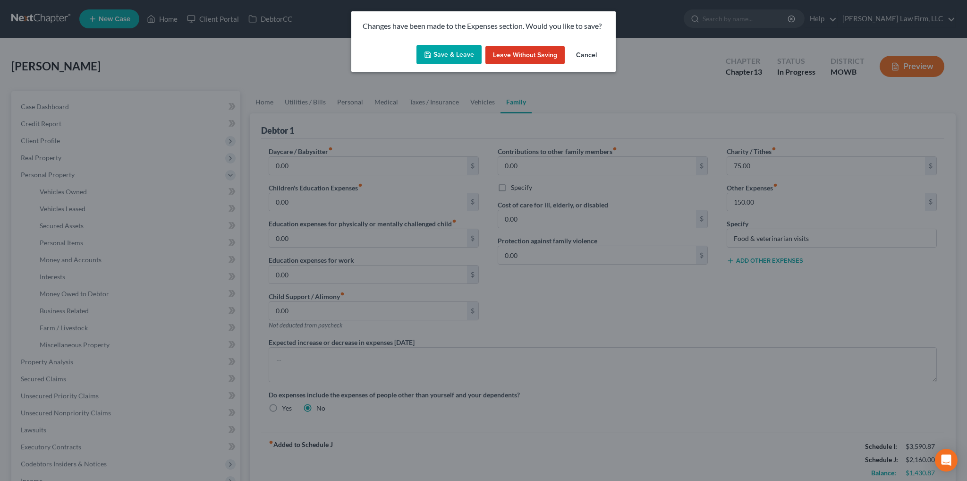
click at [439, 60] on button "Save & Leave" at bounding box center [448, 55] width 65 height 20
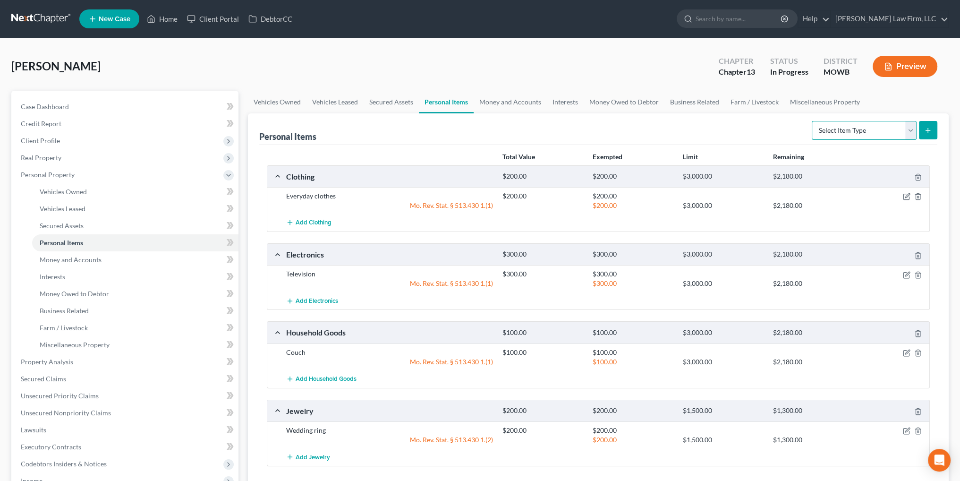
click at [910, 131] on select "Select Item Type Clothing Collectibles Of Value Electronics Firearms Household …" at bounding box center [863, 130] width 105 height 19
select select "pets"
click at [812, 121] on select "Select Item Type Clothing Collectibles Of Value Electronics Firearms Household …" at bounding box center [863, 130] width 105 height 19
click at [924, 131] on icon "submit" at bounding box center [928, 131] width 8 height 8
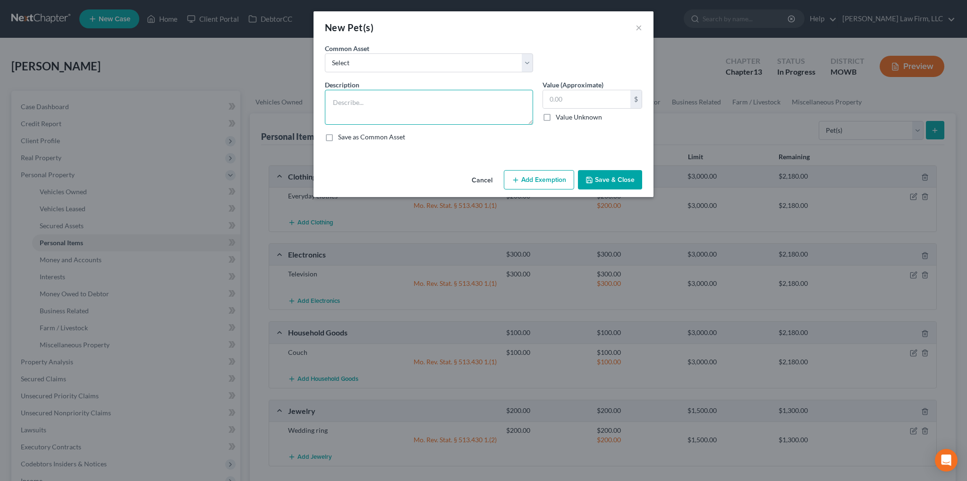
click at [363, 102] on textarea at bounding box center [429, 107] width 208 height 35
type textarea "2 dogs"
type input "0.00"
click at [607, 184] on button "Save & Close" at bounding box center [610, 180] width 64 height 20
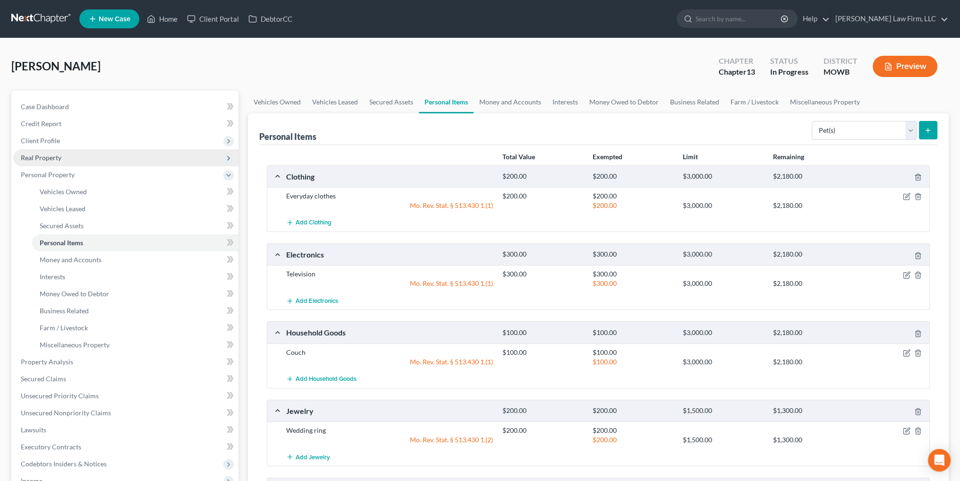
click at [37, 160] on span "Real Property" at bounding box center [41, 157] width 41 height 8
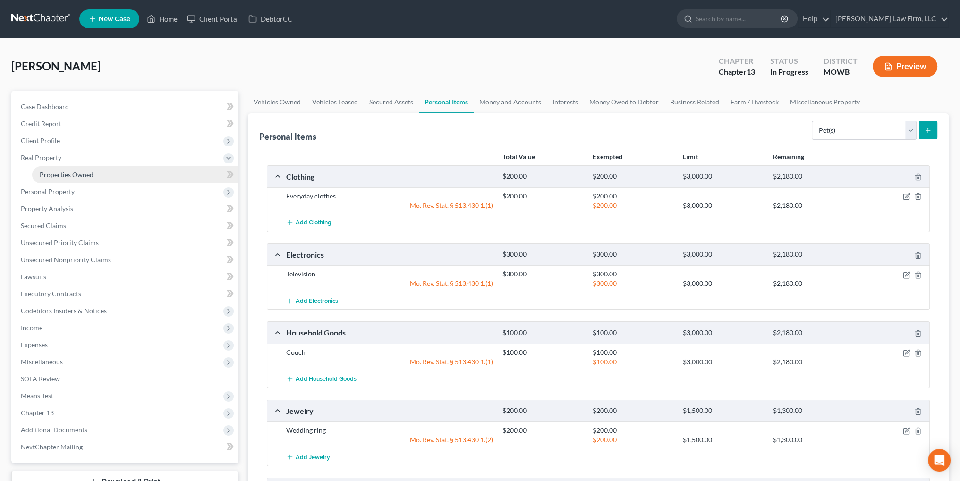
click at [59, 172] on span "Properties Owned" at bounding box center [67, 174] width 54 height 8
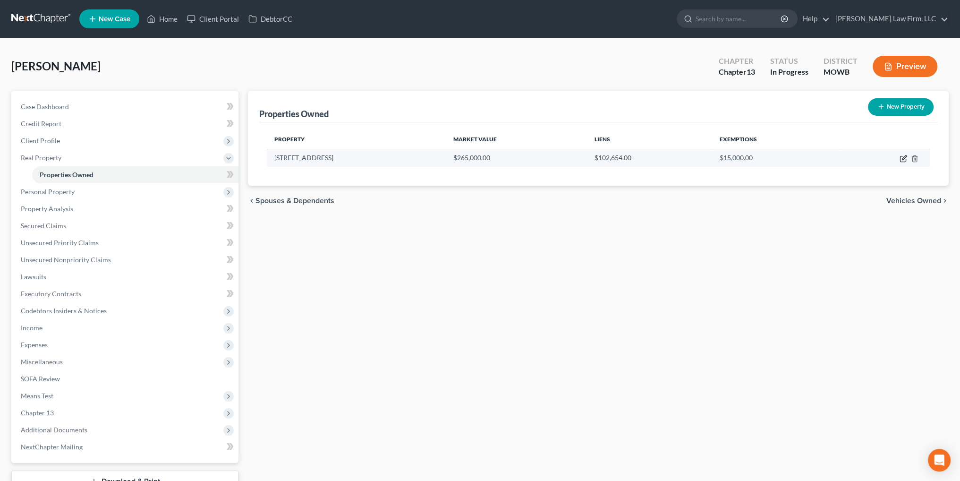
click at [901, 158] on icon "button" at bounding box center [903, 159] width 8 height 8
select select "26"
select select "23"
select select "0"
select select "5"
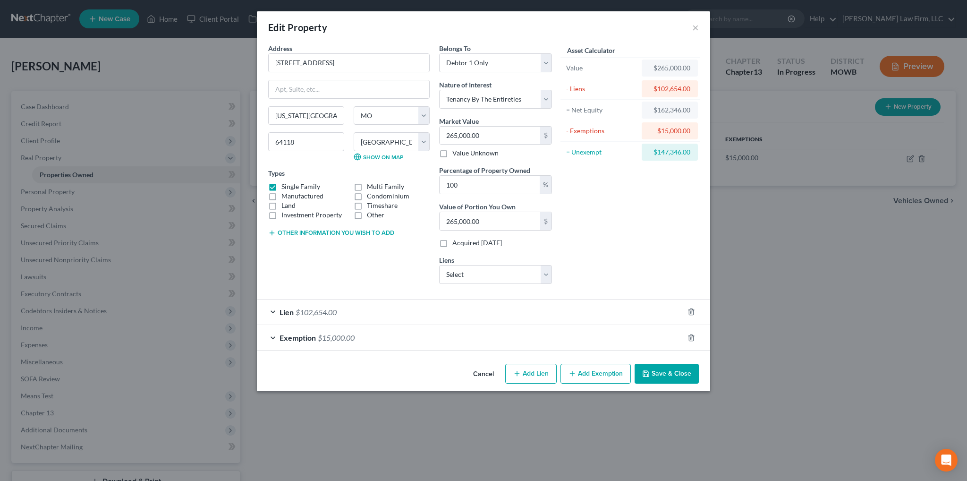
click at [421, 307] on div "Lien $102,654.00" at bounding box center [470, 311] width 427 height 25
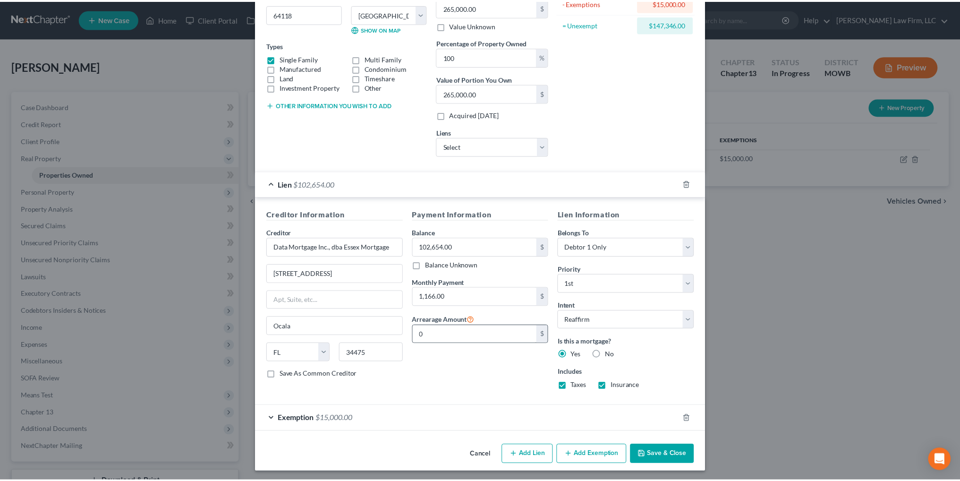
scroll to position [128, 0]
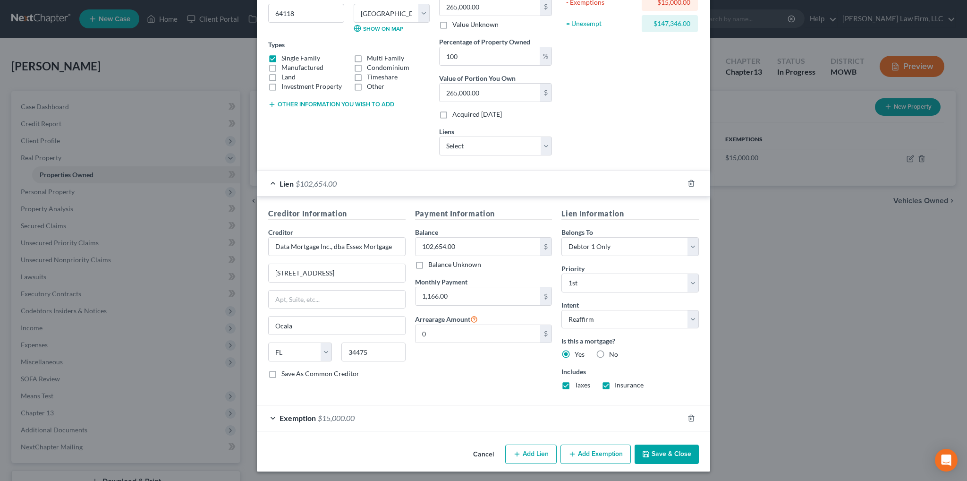
click at [676, 454] on button "Save & Close" at bounding box center [666, 454] width 64 height 20
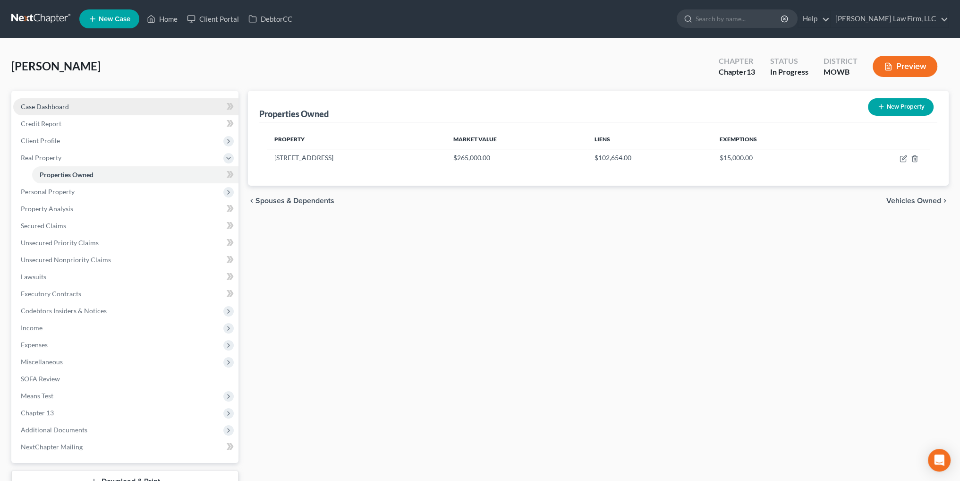
click at [50, 102] on span "Case Dashboard" at bounding box center [45, 106] width 48 height 8
select select "6"
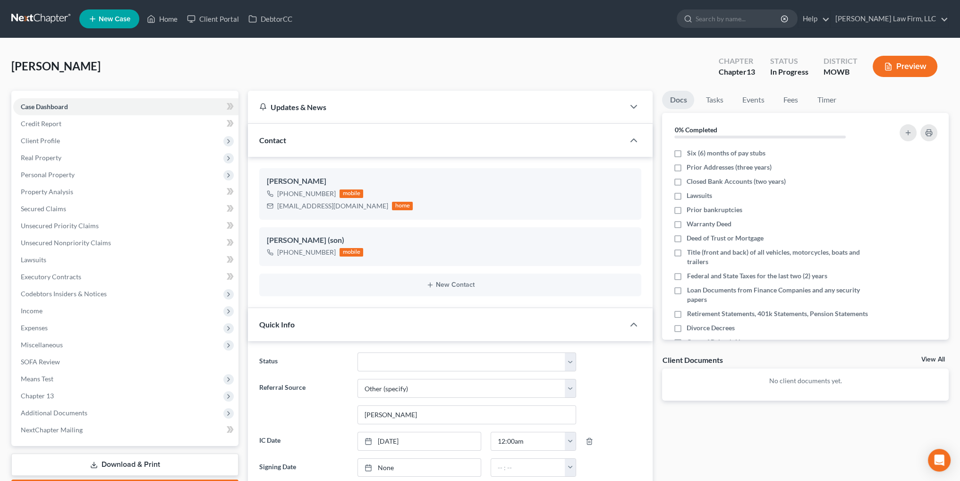
click at [904, 68] on button "Preview" at bounding box center [904, 66] width 65 height 21
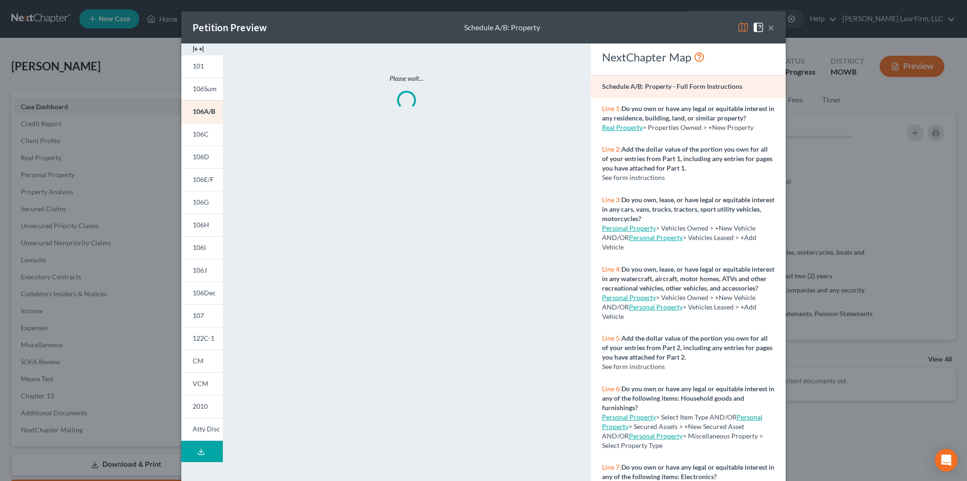
click at [202, 454] on button "Download Draft" at bounding box center [202, 450] width 42 height 21
click at [768, 27] on button "×" at bounding box center [771, 27] width 7 height 11
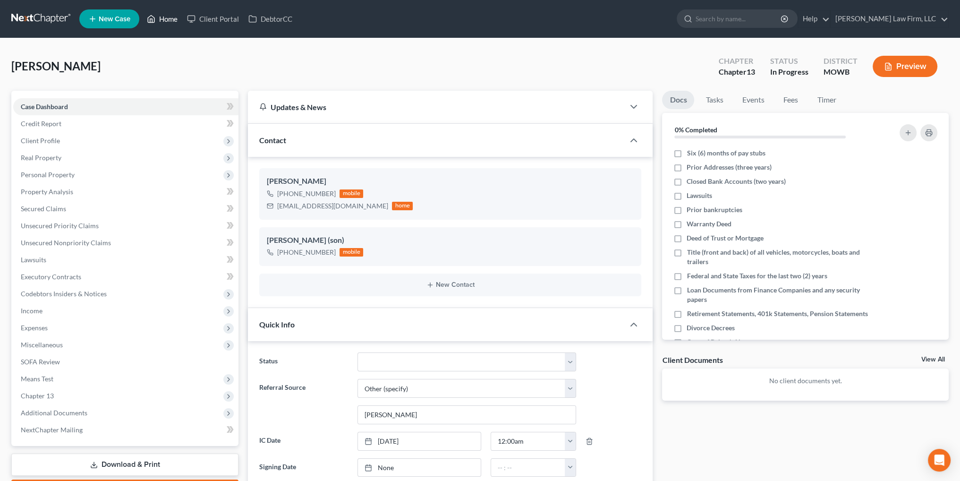
click at [177, 12] on link "Home" at bounding box center [162, 18] width 40 height 17
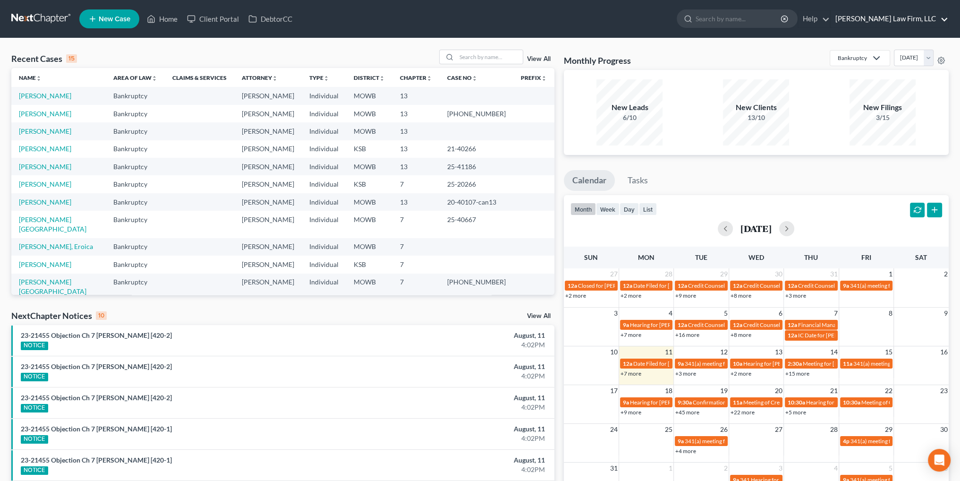
click at [927, 17] on link "[PERSON_NAME] Law Firm, LLC" at bounding box center [889, 18] width 118 height 17
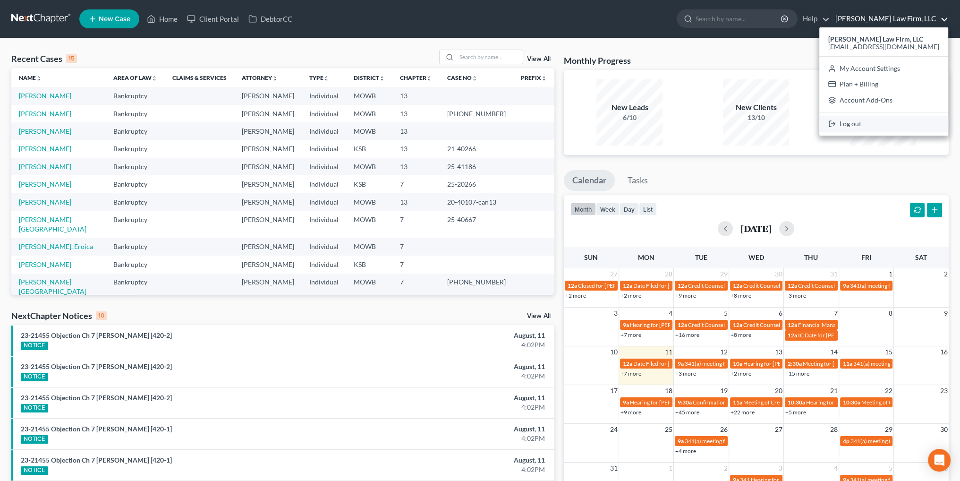
click at [884, 125] on link "Log out" at bounding box center [883, 124] width 129 height 16
